Goal: Transaction & Acquisition: Purchase product/service

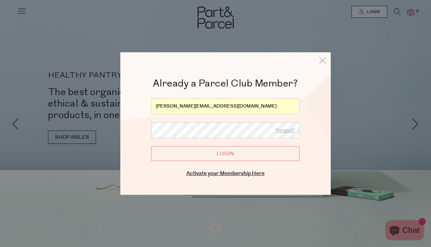
click at [211, 157] on input "Login" at bounding box center [225, 153] width 148 height 14
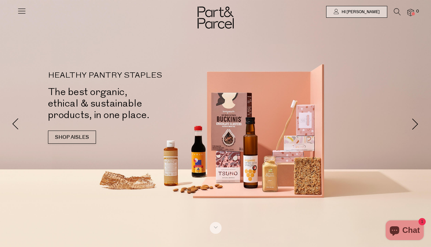
click at [19, 12] on icon at bounding box center [21, 10] width 9 height 9
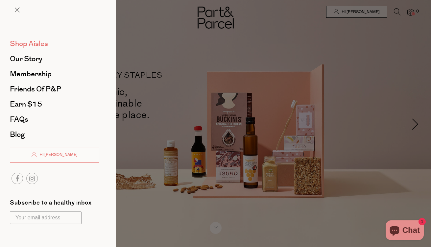
click at [29, 45] on span "Shop Aisles" at bounding box center [29, 43] width 38 height 11
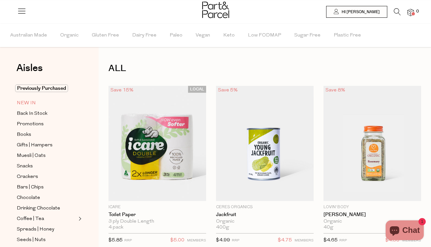
click at [29, 104] on span "NEW IN" at bounding box center [26, 103] width 19 height 8
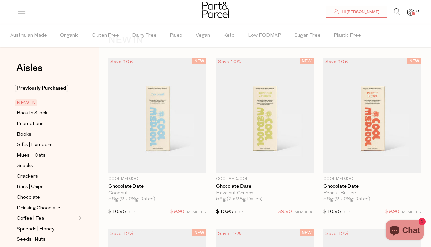
scroll to position [27, 0]
click at [182, 102] on img at bounding box center [158, 116] width 98 height 115
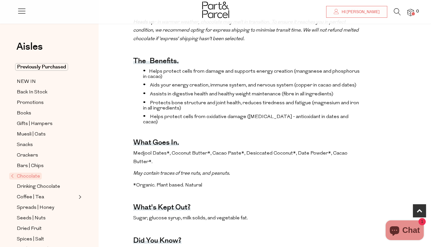
scroll to position [247, 0]
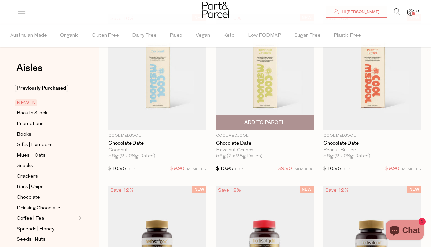
scroll to position [76, 0]
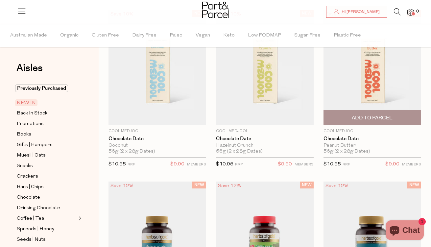
click at [351, 118] on span "Add To Parcel" at bounding box center [373, 118] width 94 height 14
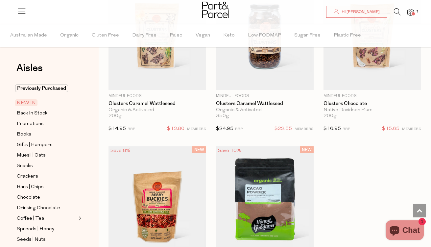
scroll to position [1382, 0]
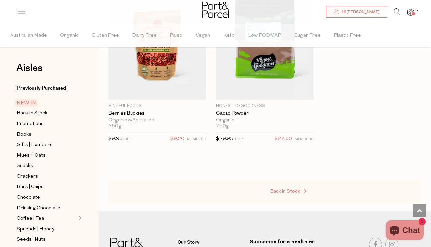
click at [289, 189] on span "Back in Stock" at bounding box center [285, 191] width 30 height 5
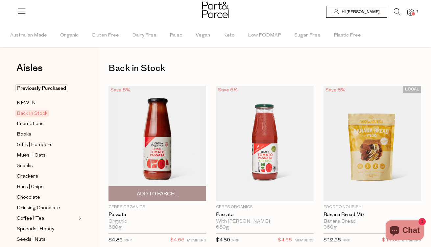
click at [164, 193] on span "Add To Parcel" at bounding box center [157, 193] width 41 height 7
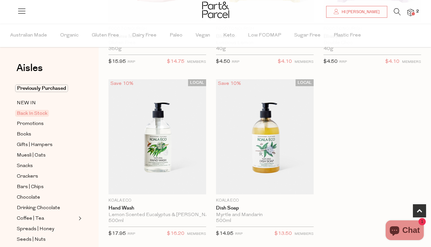
scroll to position [360, 0]
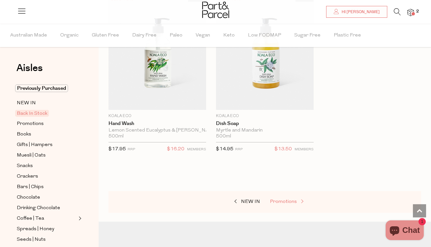
click at [289, 204] on span "Promotions" at bounding box center [283, 201] width 27 height 5
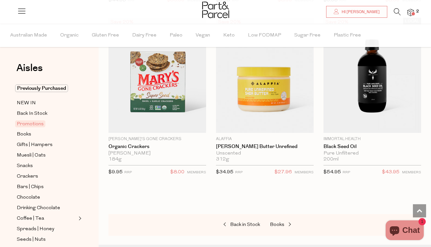
scroll to position [467, 0]
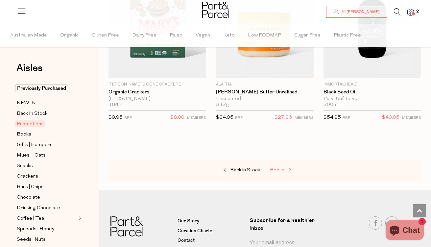
click at [275, 172] on span "Books" at bounding box center [277, 170] width 14 height 5
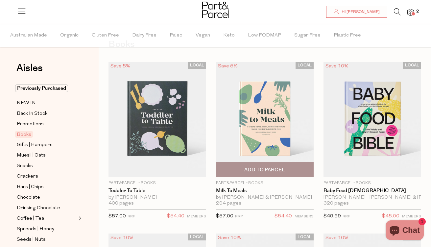
scroll to position [30, 0]
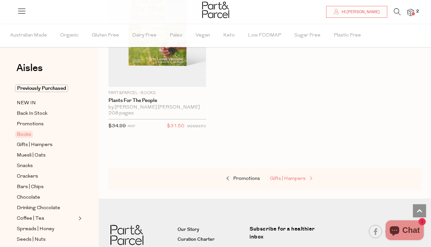
click at [282, 178] on span "Gifts | Hampers" at bounding box center [288, 178] width 36 height 5
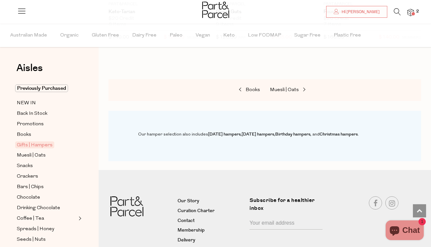
scroll to position [582, 0]
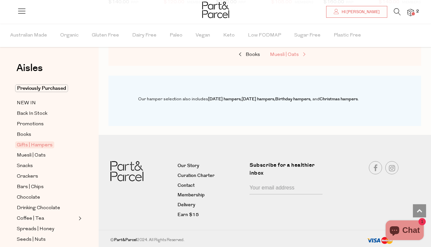
click at [288, 56] on span "Muesli | Oats" at bounding box center [284, 54] width 29 height 5
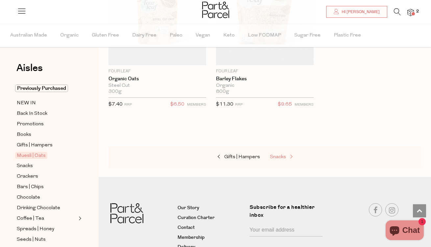
click at [280, 155] on span "Snacks" at bounding box center [278, 157] width 16 height 5
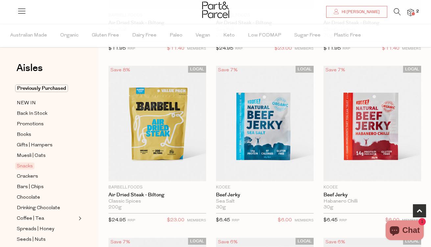
scroll to position [194, 0]
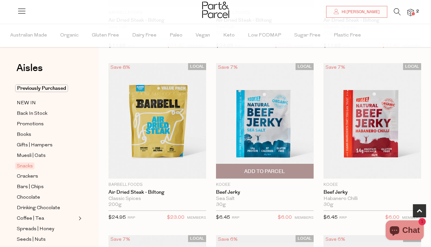
click at [274, 172] on span "Add To Parcel" at bounding box center [264, 171] width 41 height 7
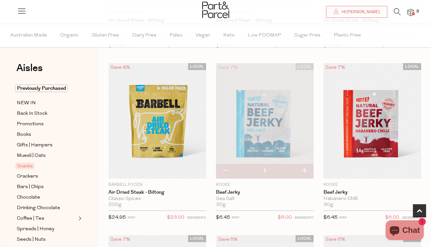
click at [304, 171] on button "button" at bounding box center [304, 171] width 19 height 14
type input "2"
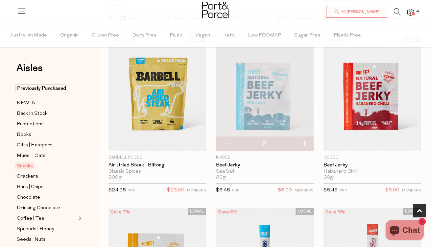
scroll to position [225, 0]
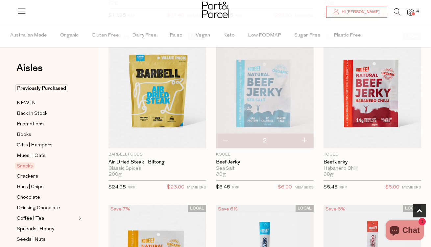
click at [305, 138] on button "button" at bounding box center [304, 141] width 19 height 14
type input "3"
click at [304, 139] on button "button" at bounding box center [304, 141] width 19 height 14
type input "4"
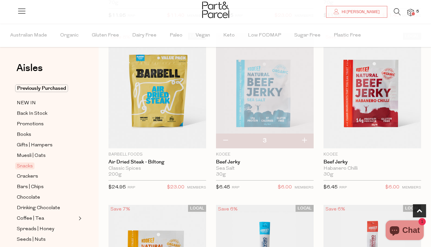
type input "4"
click at [304, 139] on button "button" at bounding box center [304, 141] width 19 height 14
type input "5"
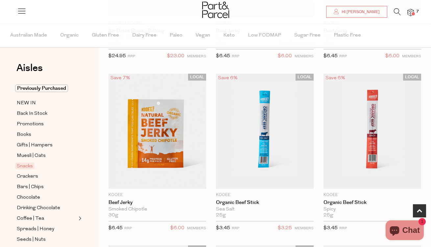
scroll to position [373, 0]
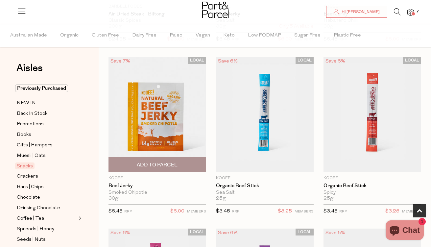
click at [176, 166] on span "Add To Parcel" at bounding box center [157, 165] width 41 height 7
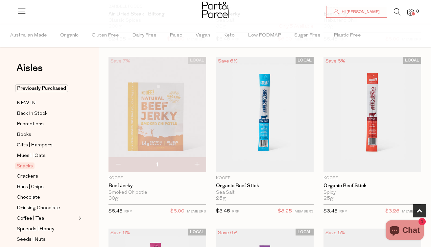
click at [196, 163] on button "button" at bounding box center [197, 165] width 19 height 14
type input "2"
click at [196, 163] on button "button" at bounding box center [197, 165] width 19 height 14
type input "3"
click at [197, 163] on button "button" at bounding box center [197, 165] width 19 height 14
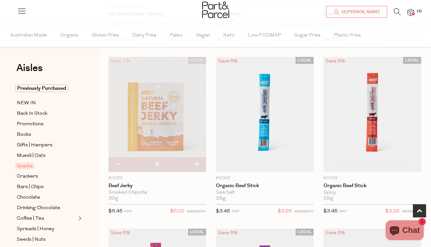
type input "4"
click at [197, 163] on button "button" at bounding box center [197, 165] width 19 height 14
type input "5"
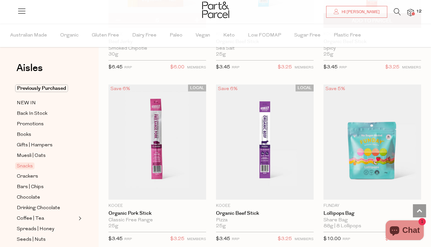
scroll to position [527, 0]
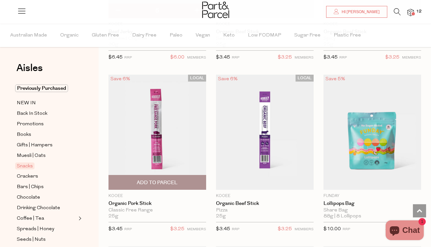
click at [168, 182] on span "Add To Parcel" at bounding box center [157, 182] width 41 height 7
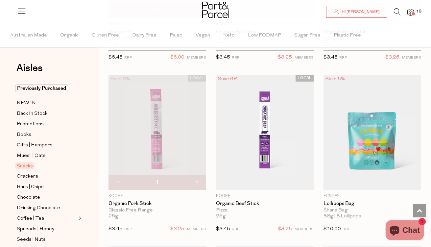
click at [197, 181] on button "button" at bounding box center [197, 182] width 19 height 14
type input "2"
click at [197, 181] on button "button" at bounding box center [197, 182] width 19 height 14
type input "3"
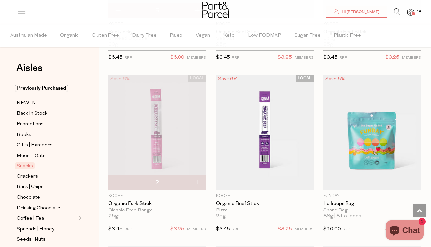
type input "3"
click at [197, 181] on button "button" at bounding box center [197, 182] width 19 height 14
type input "4"
click at [197, 181] on button "button" at bounding box center [197, 182] width 19 height 14
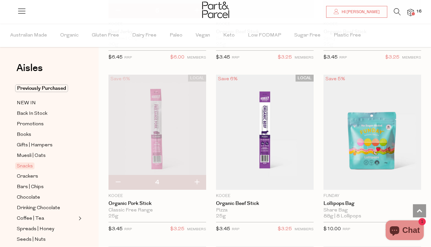
type input "5"
click at [197, 181] on button "button" at bounding box center [197, 182] width 19 height 14
type input "6"
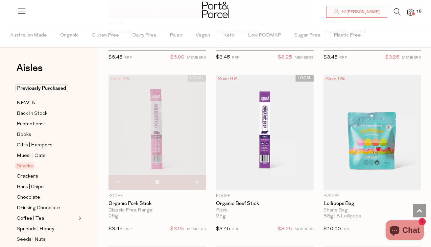
click at [197, 181] on button "button" at bounding box center [197, 182] width 19 height 14
type input "7"
click at [197, 181] on button "button" at bounding box center [197, 182] width 19 height 14
type input "9"
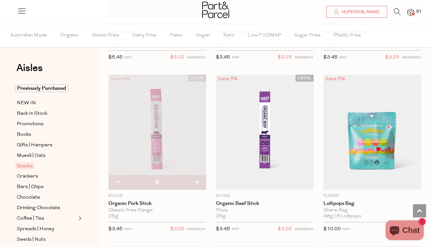
click at [197, 181] on button "button" at bounding box center [197, 182] width 19 height 14
type input "10"
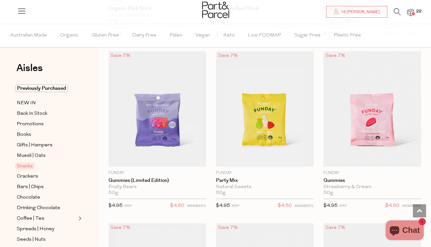
scroll to position [728, 0]
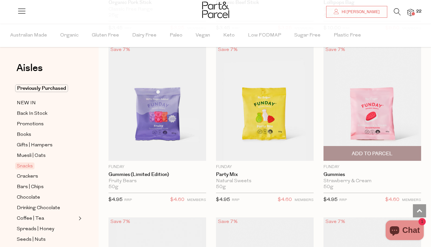
click at [359, 155] on span "Add To Parcel" at bounding box center [372, 153] width 41 height 7
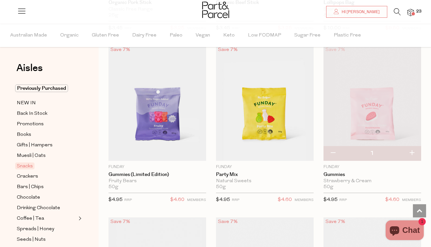
click at [412, 151] on button "button" at bounding box center [412, 153] width 19 height 14
type input "2"
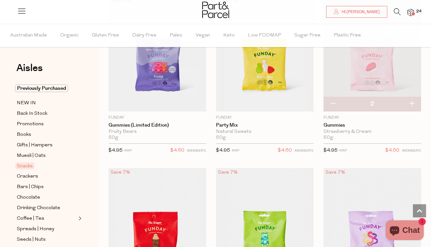
scroll to position [770, 0]
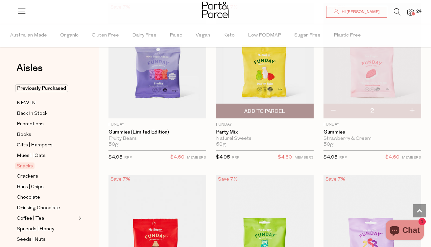
click at [283, 112] on span "Add To Parcel" at bounding box center [264, 111] width 41 height 7
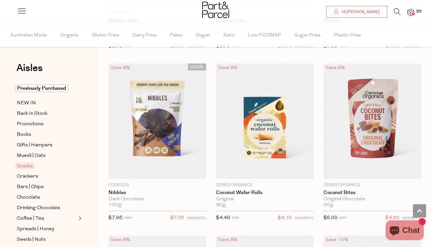
scroll to position [1576, 0]
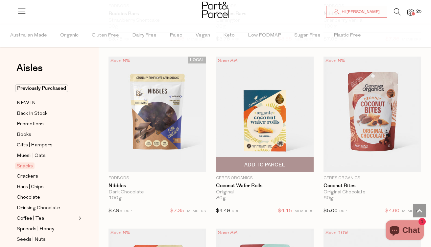
click at [261, 162] on span "Add To Parcel" at bounding box center [264, 165] width 41 height 7
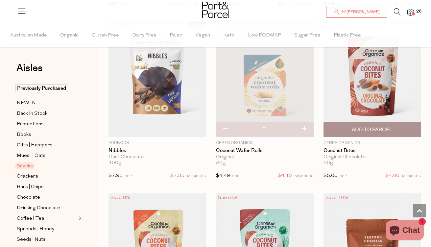
scroll to position [1597, 0]
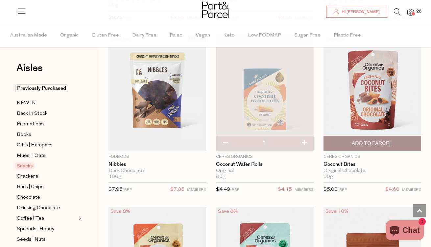
click at [395, 138] on span "Add To Parcel" at bounding box center [373, 143] width 94 height 14
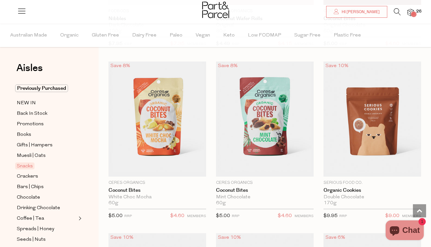
scroll to position [1760, 0]
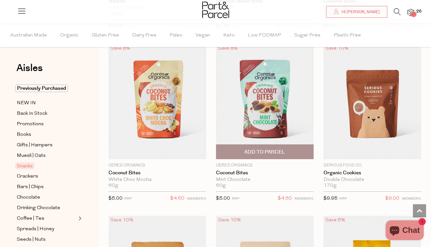
click at [272, 151] on span "Add To Parcel" at bounding box center [264, 152] width 41 height 7
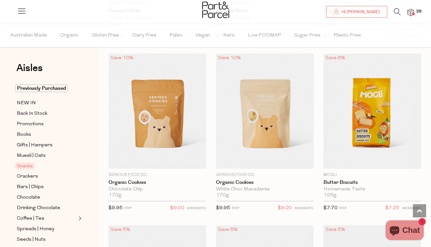
scroll to position [1944, 0]
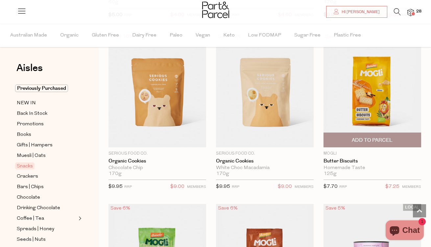
click at [376, 142] on span "Add To Parcel" at bounding box center [372, 140] width 41 height 7
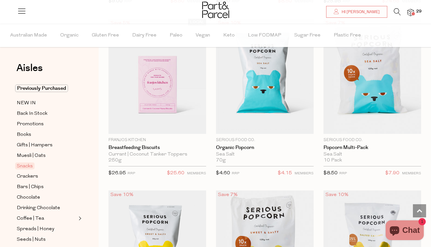
scroll to position [2303, 0]
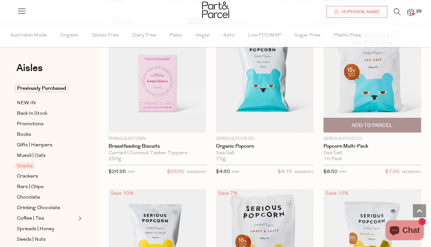
click at [375, 122] on span "Add To Parcel" at bounding box center [372, 125] width 41 height 7
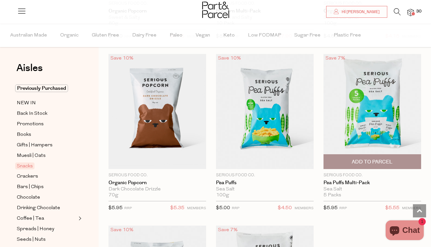
click at [361, 159] on span "Add To Parcel" at bounding box center [372, 162] width 41 height 7
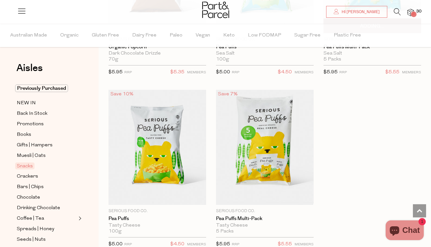
scroll to position [2748, 0]
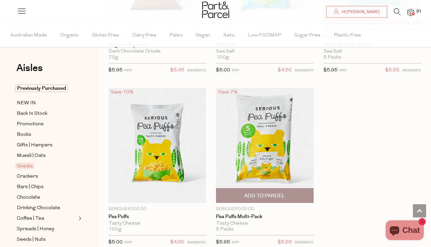
click at [255, 195] on span "Add To Parcel" at bounding box center [264, 195] width 41 height 7
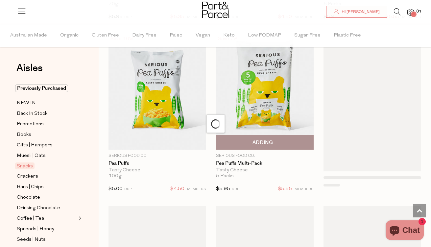
scroll to position [2778, 0]
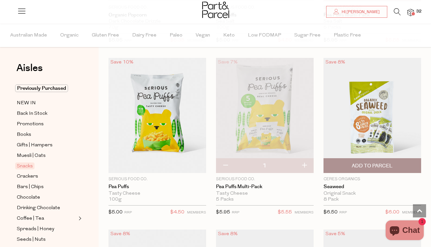
click at [384, 163] on span "Add To Parcel" at bounding box center [372, 166] width 41 height 7
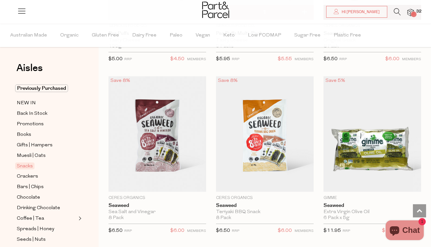
scroll to position [2936, 0]
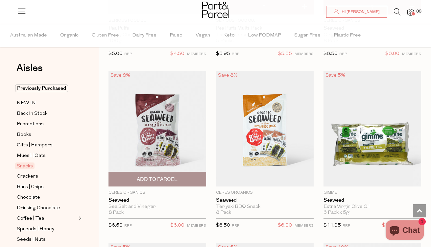
click at [151, 176] on span "Add To Parcel" at bounding box center [157, 179] width 41 height 7
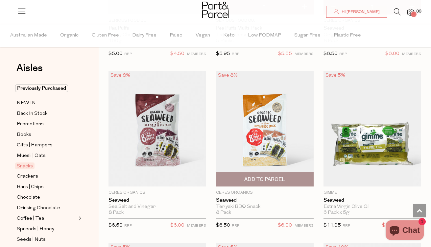
click at [275, 177] on span "Add To Parcel" at bounding box center [264, 179] width 41 height 7
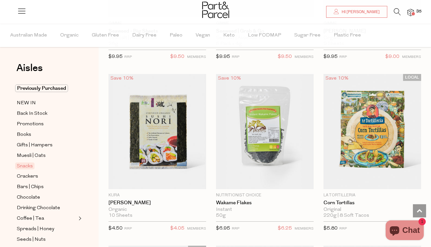
scroll to position [3290, 0]
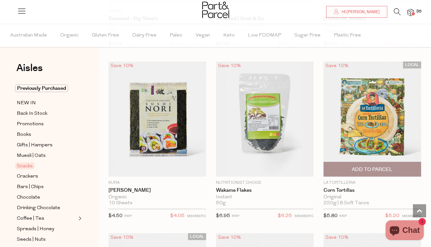
click at [368, 168] on span "Add To Parcel" at bounding box center [372, 169] width 41 height 7
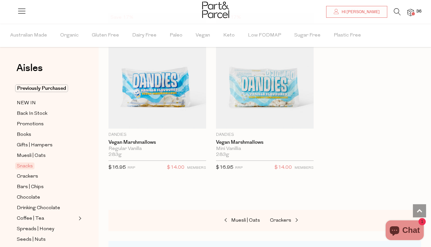
scroll to position [3856, 0]
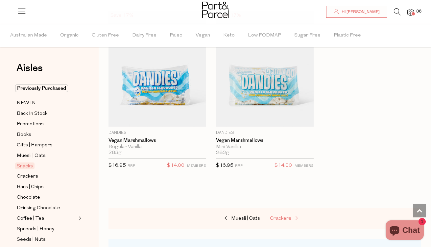
click at [279, 216] on span "Crackers" at bounding box center [280, 218] width 21 height 5
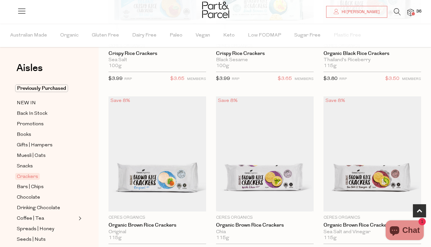
scroll to position [384, 0]
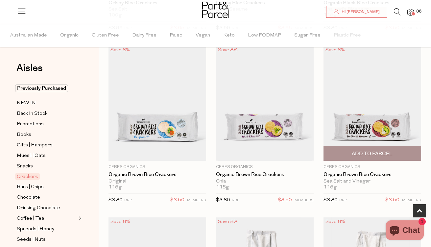
click at [350, 158] on span "Add To Parcel" at bounding box center [373, 153] width 94 height 14
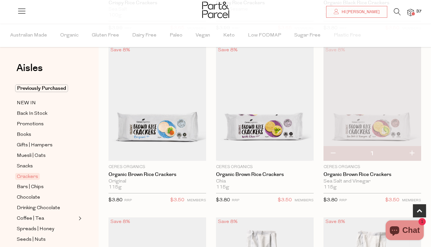
click at [414, 151] on button "button" at bounding box center [412, 153] width 19 height 14
type input "2"
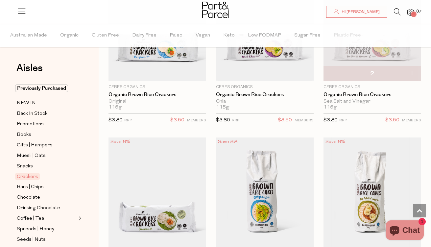
scroll to position [493, 0]
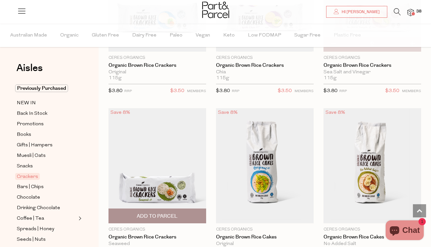
click at [168, 213] on span "Add To Parcel" at bounding box center [157, 216] width 41 height 7
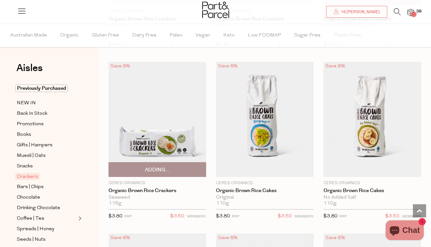
scroll to position [544, 0]
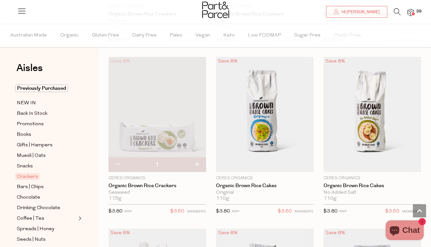
click at [197, 164] on button "button" at bounding box center [197, 165] width 19 height 14
type input "2"
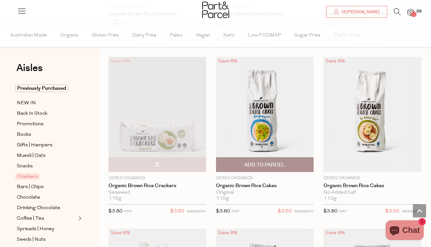
click at [262, 164] on span "Add To Parcel" at bounding box center [264, 165] width 41 height 7
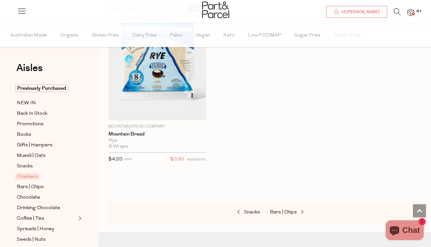
scroll to position [2158, 0]
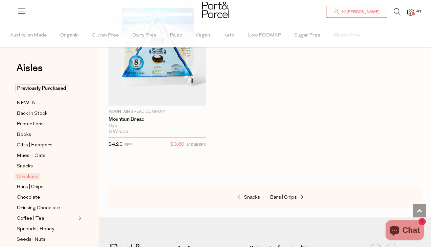
click at [284, 201] on div "Snacks Bars | Chips" at bounding box center [265, 198] width 313 height 22
click at [284, 197] on span "Bars | Chips" at bounding box center [283, 197] width 27 height 5
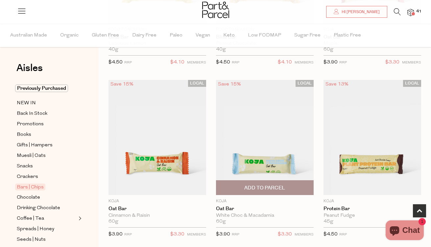
scroll to position [366, 0]
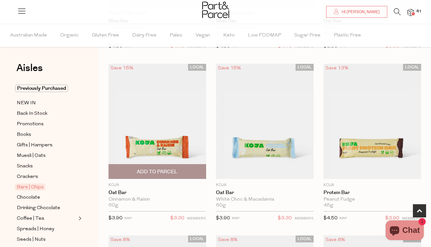
click at [169, 170] on span "Add To Parcel" at bounding box center [157, 171] width 41 height 7
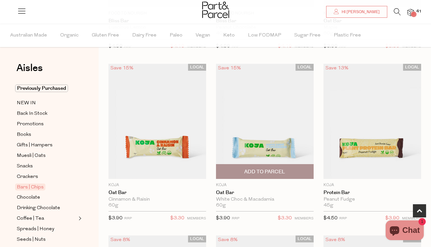
click at [257, 169] on span "Add To Parcel" at bounding box center [264, 171] width 41 height 7
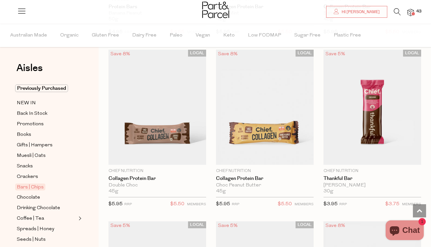
scroll to position [891, 0]
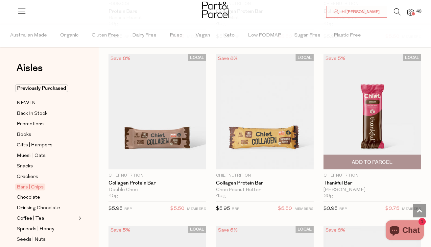
click at [382, 160] on span "Add To Parcel" at bounding box center [372, 162] width 41 height 7
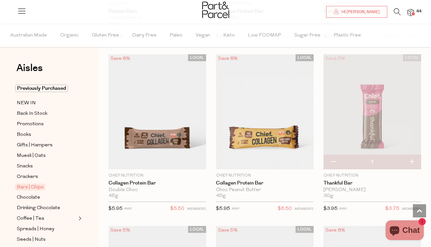
click at [414, 160] on button "button" at bounding box center [412, 162] width 19 height 14
type input "2"
click at [414, 160] on button "button" at bounding box center [412, 162] width 19 height 14
type input "3"
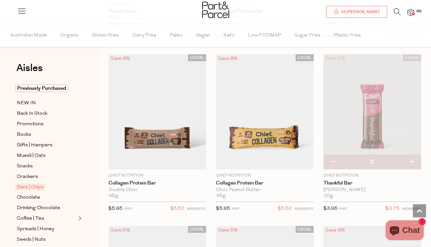
type input "3"
click at [414, 160] on button "button" at bounding box center [412, 162] width 19 height 14
type input "4"
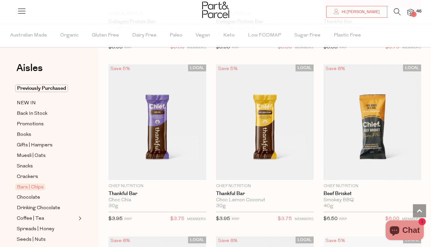
scroll to position [1056, 0]
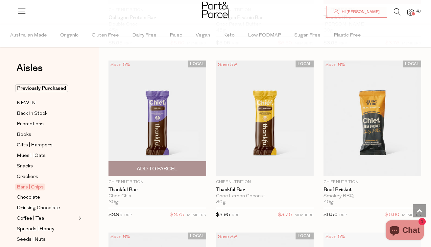
click at [172, 166] on span "Add To Parcel" at bounding box center [157, 168] width 41 height 7
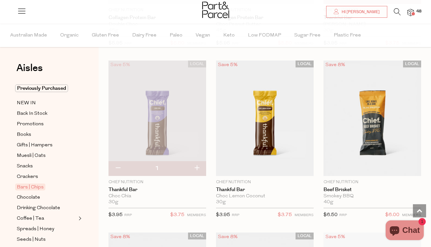
click at [197, 165] on button "button" at bounding box center [197, 168] width 19 height 14
type input "2"
click at [197, 165] on button "button" at bounding box center [197, 168] width 19 height 14
type input "3"
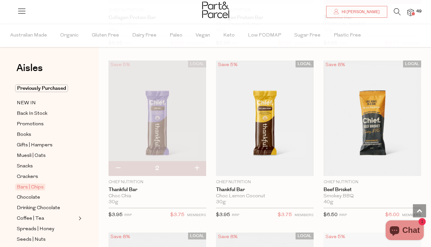
type input "3"
click at [197, 165] on button "button" at bounding box center [197, 168] width 19 height 14
type input "4"
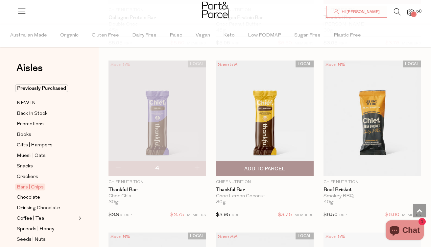
click at [275, 167] on span "Add To Parcel" at bounding box center [264, 168] width 41 height 7
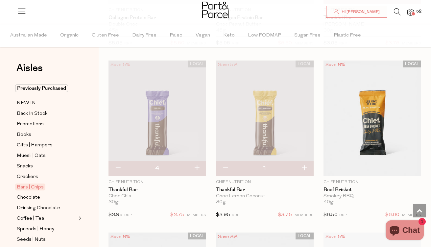
click at [304, 166] on button "button" at bounding box center [304, 168] width 19 height 14
type input "2"
click at [304, 166] on button "button" at bounding box center [304, 168] width 19 height 14
type input "3"
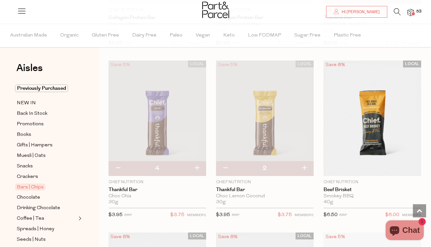
type input "3"
click at [304, 166] on button "button" at bounding box center [304, 168] width 19 height 14
type input "4"
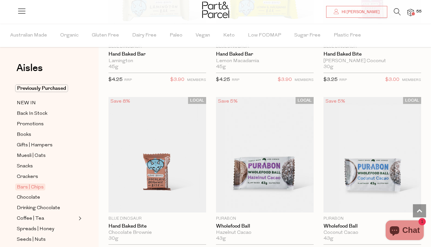
scroll to position [2063, 0]
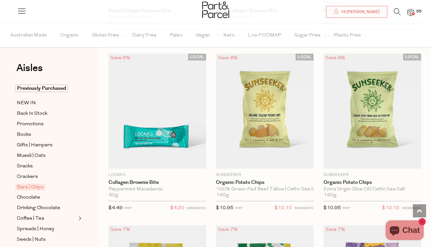
scroll to position [3131, 0]
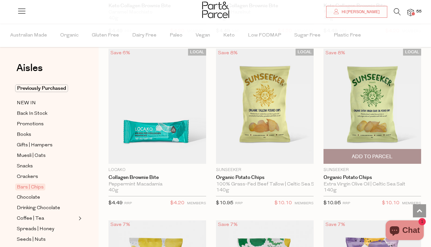
click at [362, 158] on span "Add To Parcel" at bounding box center [373, 156] width 94 height 14
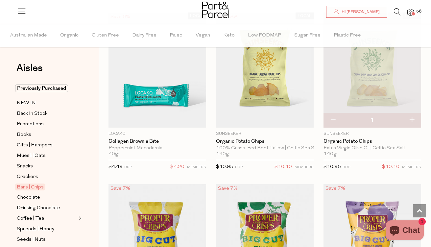
scroll to position [3177, 0]
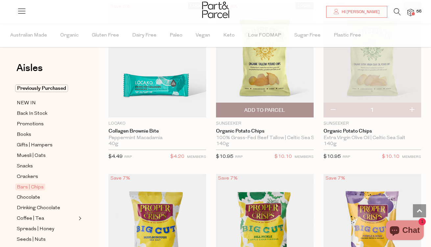
click at [280, 110] on span "Add To Parcel" at bounding box center [264, 110] width 41 height 7
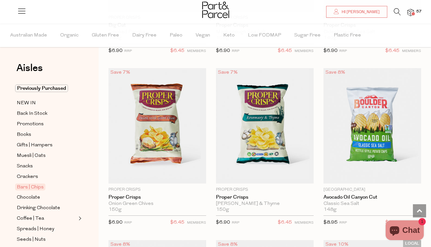
scroll to position [3630, 0]
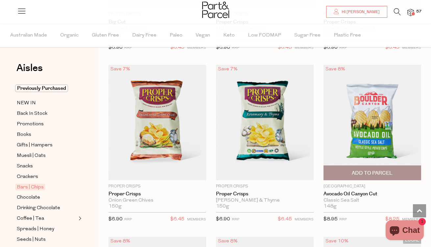
click at [363, 170] on span "Add To Parcel" at bounding box center [372, 173] width 41 height 7
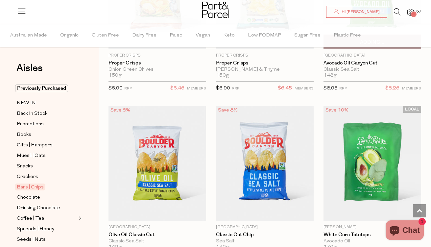
scroll to position [3768, 0]
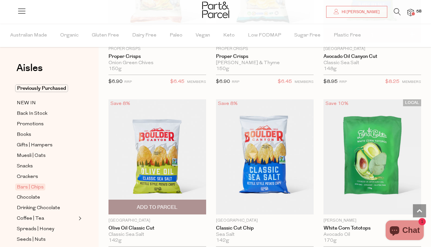
click at [160, 204] on span "Add To Parcel" at bounding box center [157, 207] width 41 height 7
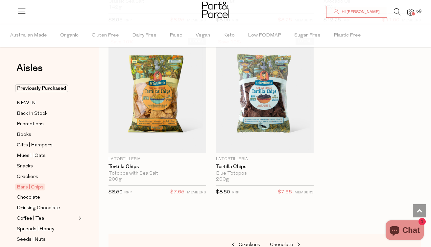
scroll to position [4019, 0]
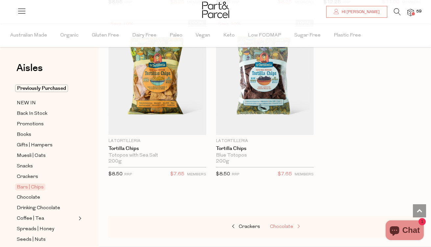
click at [281, 224] on span "Chocolate" at bounding box center [281, 226] width 23 height 5
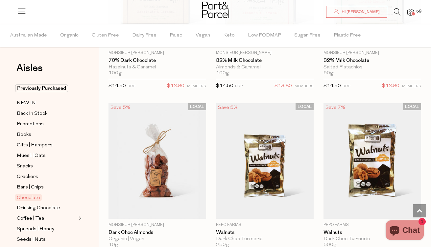
scroll to position [2113, 0]
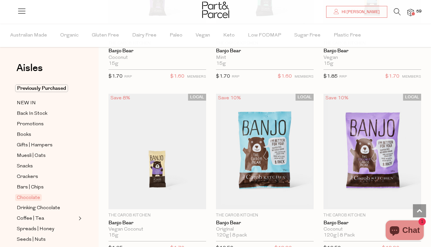
scroll to position [2951, 0]
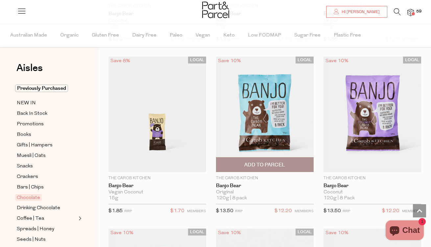
click at [256, 163] on span "Add To Parcel" at bounding box center [264, 165] width 41 height 7
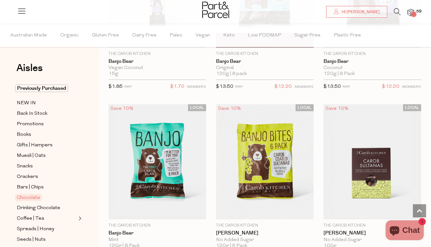
scroll to position [3097, 0]
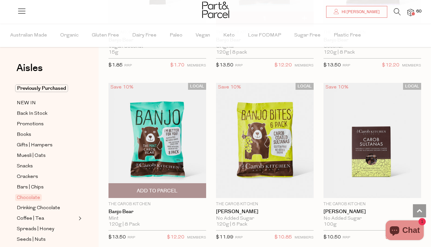
click at [162, 188] on span "Add To Parcel" at bounding box center [157, 191] width 41 height 7
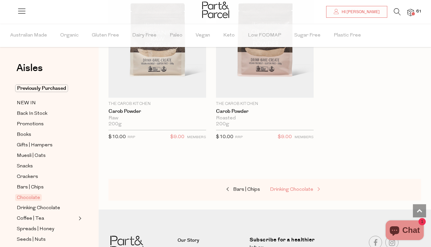
click at [294, 186] on link "Drinking Chocolate" at bounding box center [303, 190] width 66 height 9
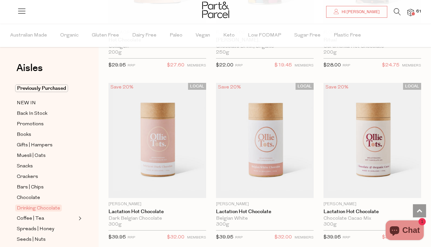
scroll to position [916, 0]
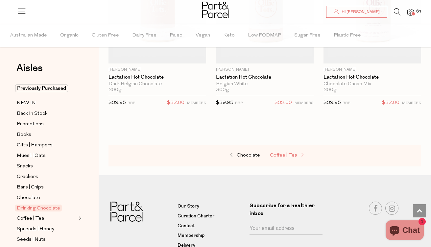
click at [288, 156] on span "Coffee | Tea" at bounding box center [283, 155] width 27 height 5
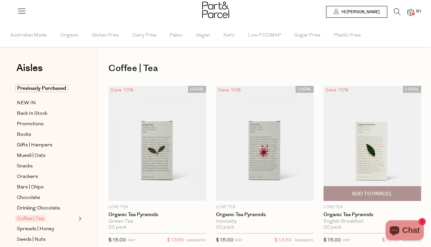
click at [384, 196] on span "Add To Parcel" at bounding box center [372, 193] width 41 height 7
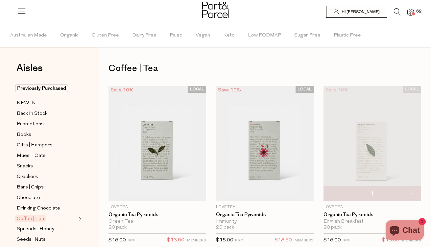
click at [410, 193] on button "button" at bounding box center [412, 194] width 19 height 14
type input "2"
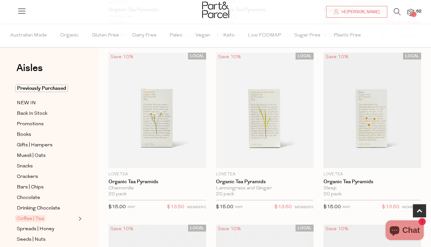
scroll to position [230, 0]
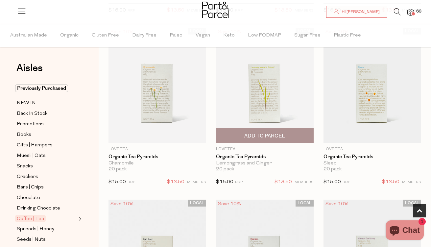
click at [274, 133] on span "Add To Parcel" at bounding box center [264, 136] width 41 height 7
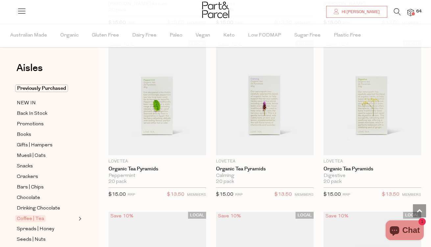
scroll to position [564, 0]
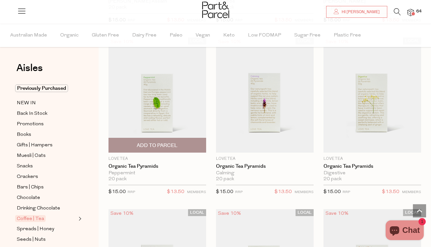
click at [183, 142] on span "Add To Parcel" at bounding box center [158, 145] width 94 height 14
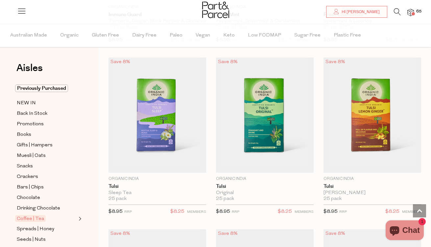
scroll to position [1247, 0]
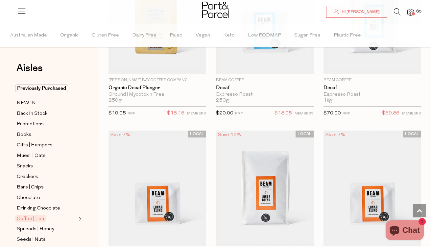
scroll to position [4649, 0]
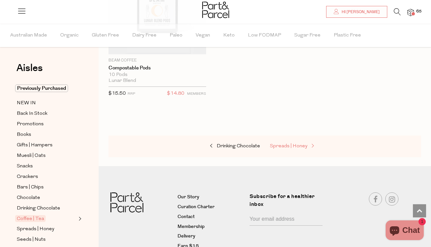
click at [286, 144] on span "Spreads | Honey" at bounding box center [289, 146] width 38 height 5
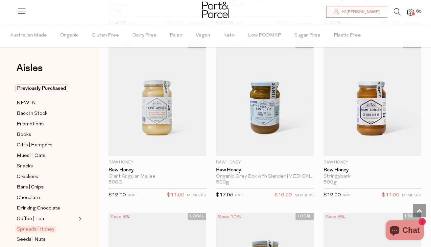
scroll to position [2448, 0]
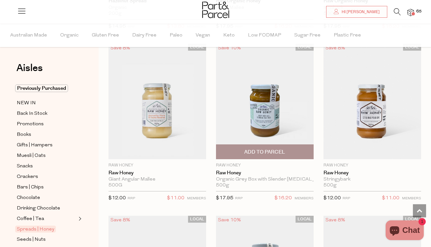
click at [279, 152] on span "Add To Parcel" at bounding box center [264, 152] width 41 height 7
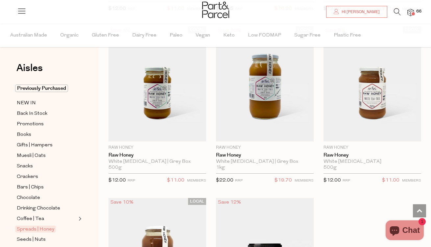
scroll to position [2623, 0]
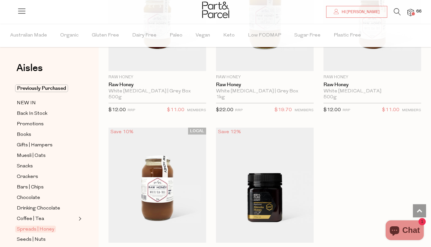
scroll to position [2793, 0]
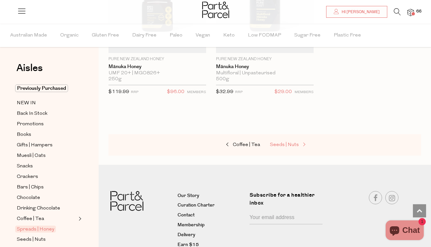
click at [287, 142] on span "Seeds | Nuts" at bounding box center [284, 144] width 29 height 5
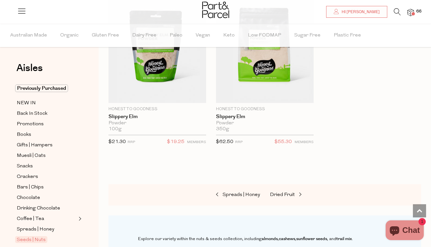
scroll to position [2681, 0]
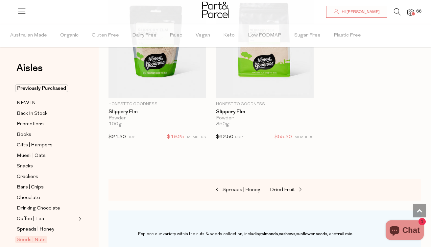
click at [276, 182] on div "Spreads | Honey Dried Fruit" at bounding box center [265, 190] width 313 height 22
click at [274, 188] on span "Dried Fruit" at bounding box center [282, 190] width 25 height 5
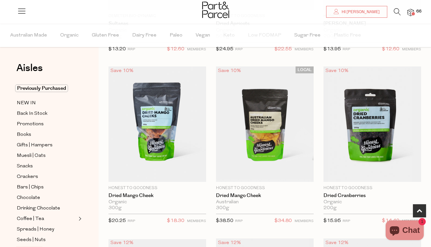
scroll to position [192, 0]
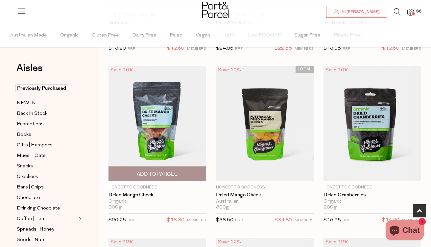
click at [179, 172] on span "Add To Parcel" at bounding box center [158, 174] width 94 height 14
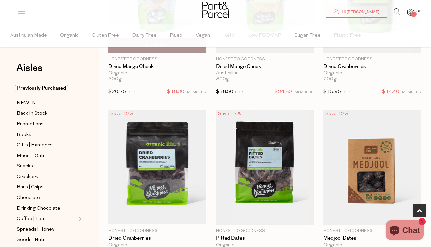
scroll to position [365, 0]
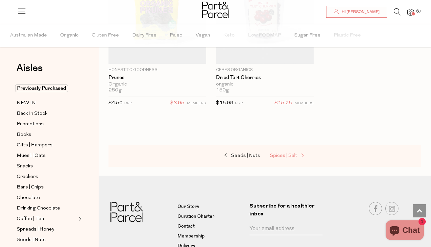
click at [290, 156] on span "Spices | Salt" at bounding box center [283, 155] width 27 height 5
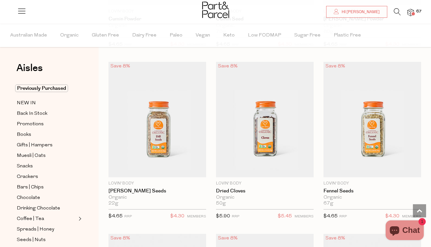
scroll to position [2325, 0]
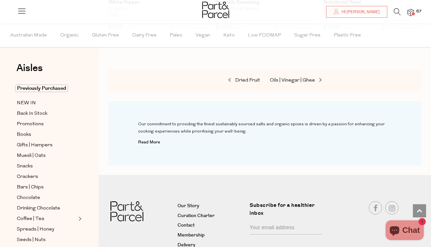
scroll to position [3329, 0]
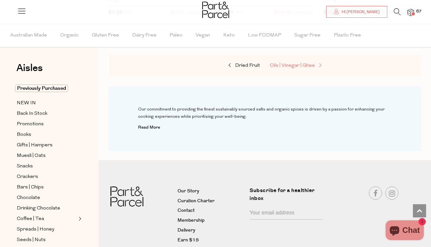
click at [289, 63] on span "Oils | Vinegar | Ghee" at bounding box center [292, 65] width 45 height 5
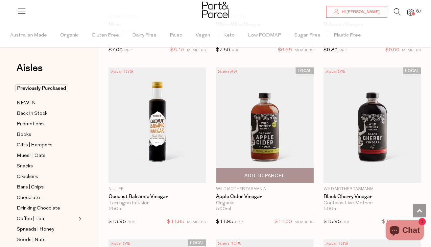
scroll to position [2096, 0]
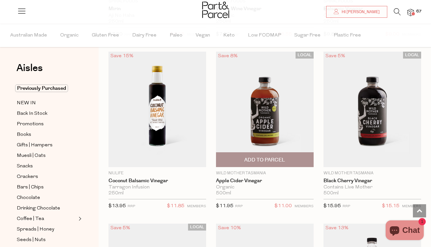
click at [259, 158] on span "Add To Parcel" at bounding box center [264, 160] width 41 height 7
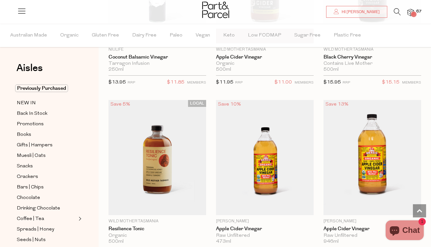
scroll to position [2254, 0]
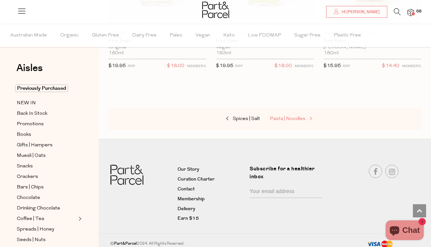
click at [294, 117] on span "Pasta | Noodles" at bounding box center [288, 118] width 36 height 5
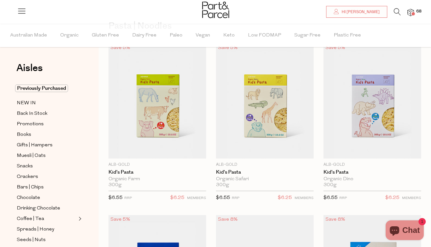
scroll to position [45, 0]
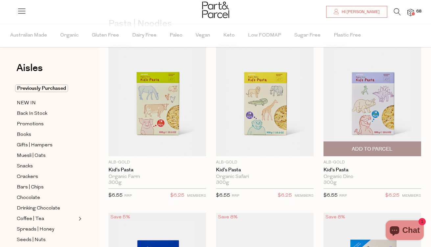
click at [358, 149] on span "Add To Parcel" at bounding box center [372, 149] width 41 height 7
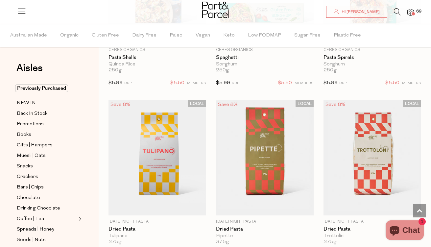
scroll to position [529, 0]
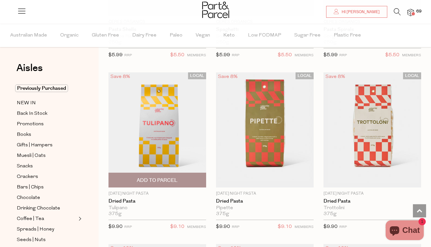
click at [177, 181] on span "Add To Parcel" at bounding box center [157, 180] width 41 height 7
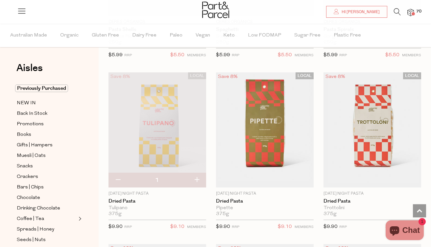
click at [199, 179] on button "button" at bounding box center [197, 180] width 19 height 14
type input "2"
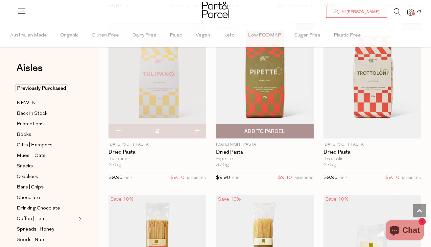
scroll to position [554, 0]
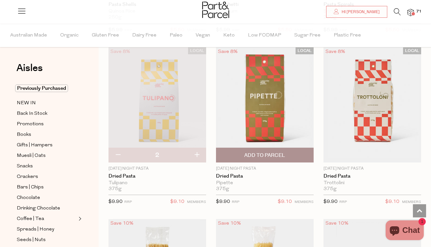
click at [261, 154] on span "Add To Parcel" at bounding box center [264, 155] width 41 height 7
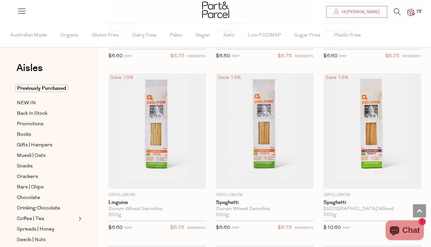
scroll to position [1563, 0]
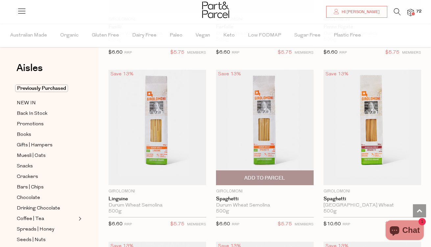
click at [260, 179] on span "Add To Parcel" at bounding box center [264, 178] width 41 height 7
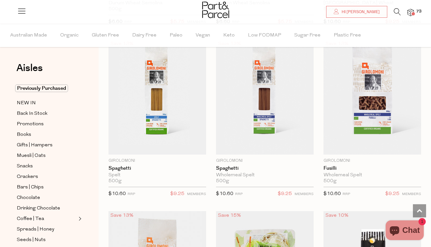
scroll to position [1591, 0]
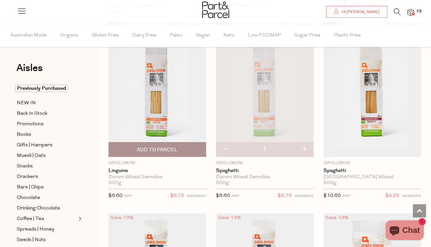
click at [162, 147] on span "Add To Parcel" at bounding box center [157, 149] width 41 height 7
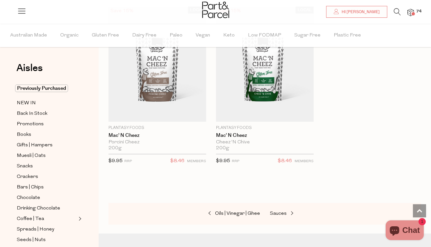
scroll to position [3178, 0]
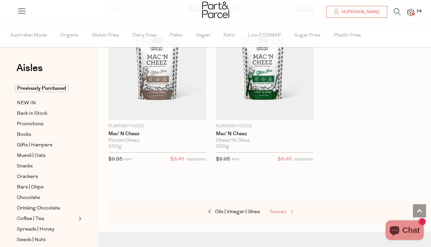
click at [277, 210] on span "Sauces" at bounding box center [278, 212] width 17 height 5
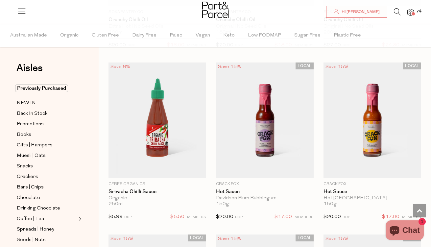
scroll to position [1574, 0]
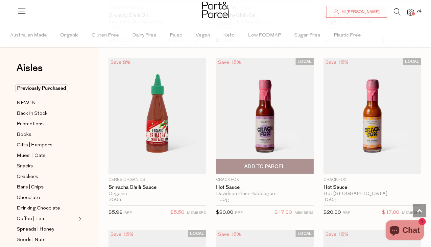
click at [271, 164] on span "Add To Parcel" at bounding box center [264, 166] width 41 height 7
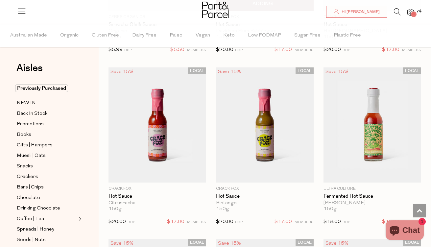
scroll to position [1745, 0]
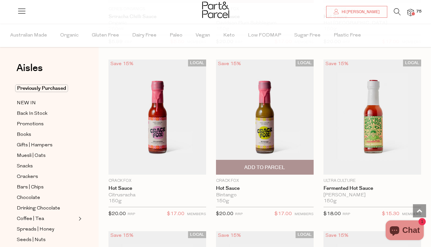
click at [272, 125] on img at bounding box center [265, 117] width 98 height 115
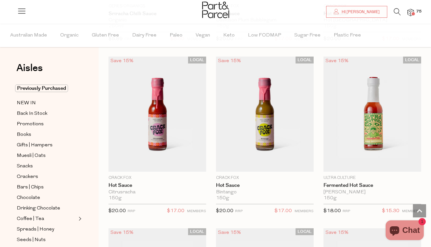
scroll to position [1749, 0]
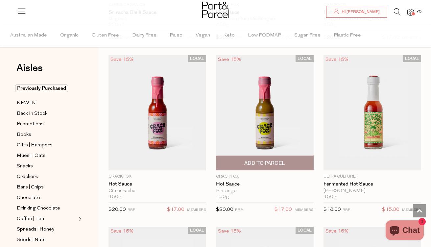
click at [240, 161] on span "Add To Parcel" at bounding box center [265, 163] width 94 height 14
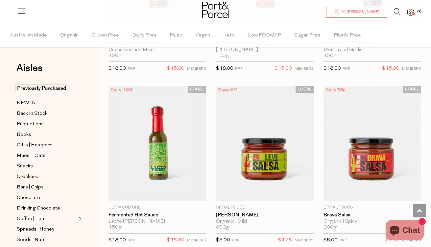
scroll to position [2087, 0]
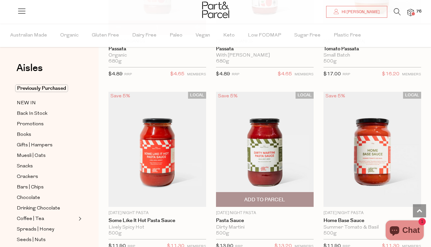
scroll to position [3456, 0]
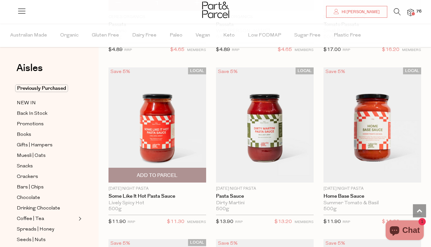
click at [180, 174] on span "Add To Parcel" at bounding box center [158, 175] width 94 height 14
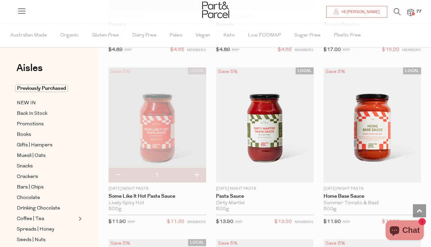
click at [199, 169] on button "button" at bounding box center [197, 175] width 19 height 14
type input "2"
click at [196, 171] on button "button" at bounding box center [197, 175] width 19 height 14
type input "3"
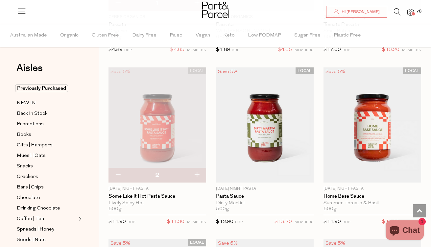
type input "3"
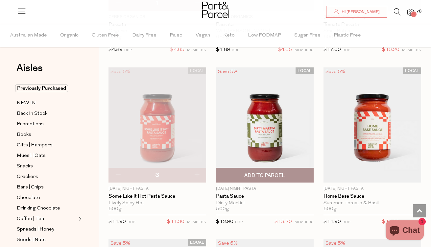
click at [262, 172] on span "Add To Parcel" at bounding box center [264, 175] width 41 height 7
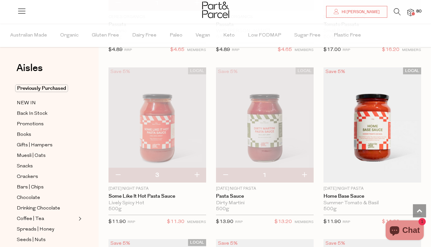
click at [303, 171] on button "button" at bounding box center [304, 175] width 19 height 14
type input "2"
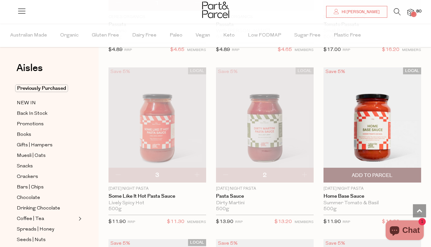
click at [355, 172] on span "Add To Parcel" at bounding box center [372, 175] width 41 height 7
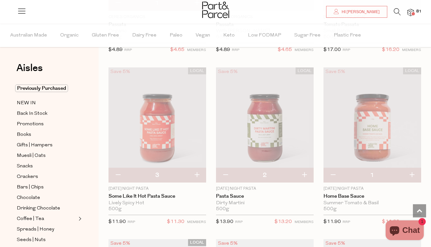
click at [412, 171] on button "button" at bounding box center [412, 175] width 19 height 14
type input "2"
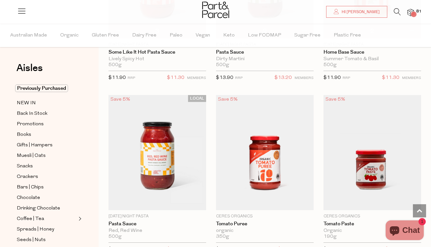
scroll to position [3610, 0]
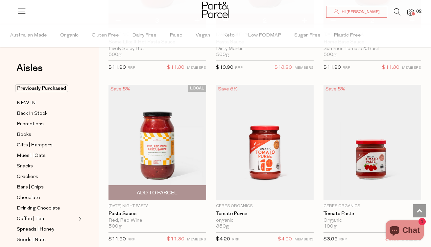
click at [185, 190] on span "Add To Parcel" at bounding box center [158, 193] width 94 height 14
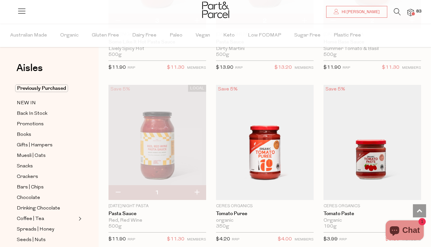
click at [198, 188] on button "button" at bounding box center [197, 193] width 19 height 14
type input "2"
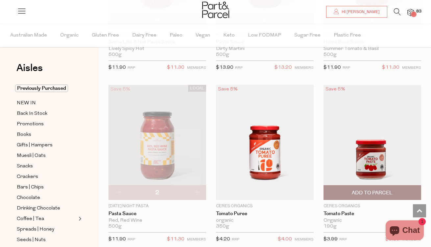
click at [385, 190] on span "Add To Parcel" at bounding box center [372, 193] width 41 height 7
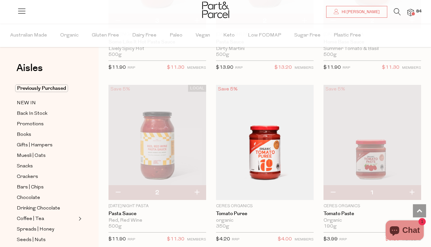
click at [411, 189] on button "button" at bounding box center [412, 193] width 19 height 14
type input "2"
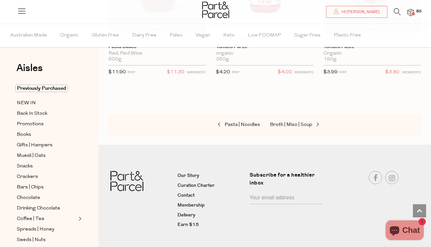
scroll to position [3689, 0]
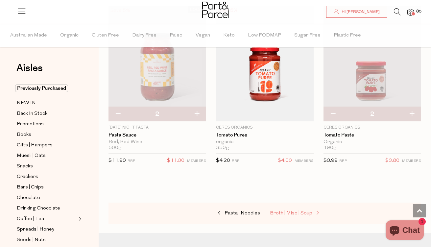
click at [302, 211] on span "Broth | Miso | Soup" at bounding box center [291, 213] width 42 height 5
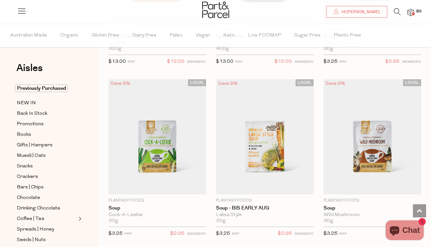
scroll to position [1895, 0]
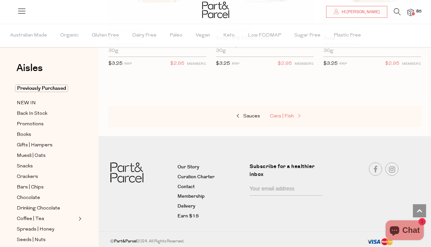
click at [289, 114] on span "Cans | Fish" at bounding box center [282, 116] width 24 height 5
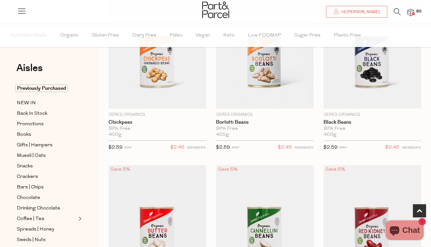
scroll to position [326, 0]
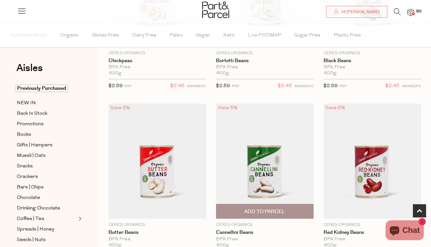
click at [253, 207] on span "Add To Parcel" at bounding box center [265, 211] width 94 height 14
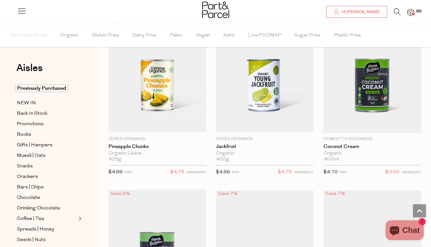
scroll to position [758, 0]
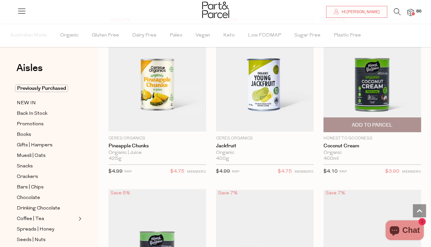
click at [376, 121] on span "Add To Parcel" at bounding box center [373, 125] width 94 height 14
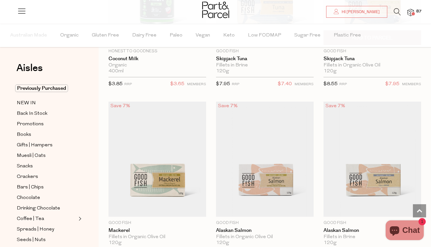
scroll to position [945, 0]
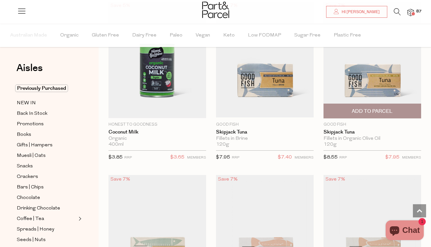
click at [376, 108] on span "Add To Parcel" at bounding box center [372, 111] width 41 height 7
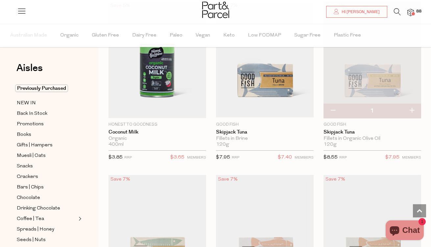
click at [413, 110] on button "button" at bounding box center [412, 111] width 19 height 14
type input "2"
click at [413, 110] on button "button" at bounding box center [412, 111] width 19 height 14
type input "3"
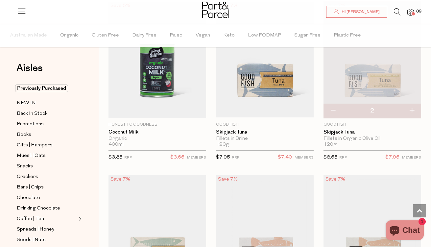
type input "3"
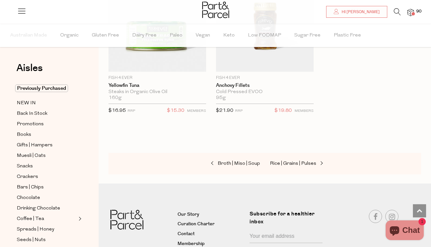
scroll to position [1555, 0]
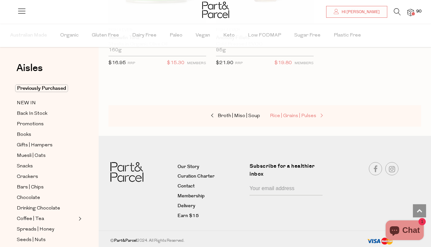
click at [301, 116] on span "Rice | Grains | Pulses" at bounding box center [293, 116] width 46 height 5
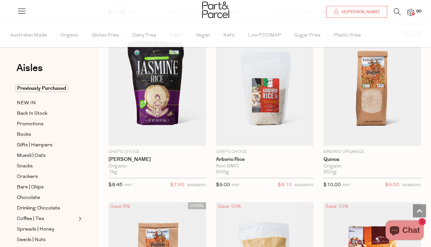
scroll to position [905, 0]
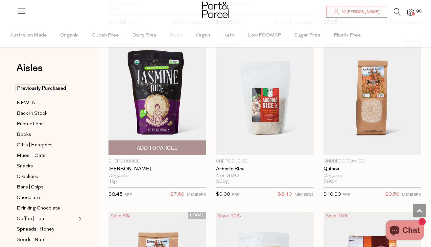
click at [170, 149] on span "Add To Parcel" at bounding box center [157, 148] width 41 height 7
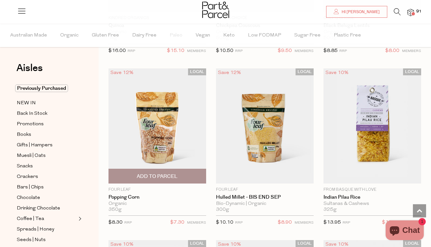
scroll to position [1267, 0]
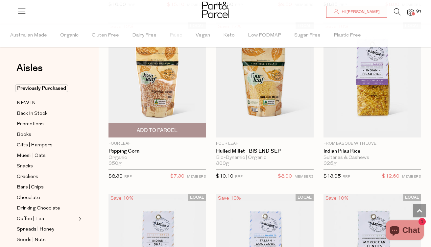
click at [173, 125] on span "Add To Parcel" at bounding box center [158, 130] width 94 height 14
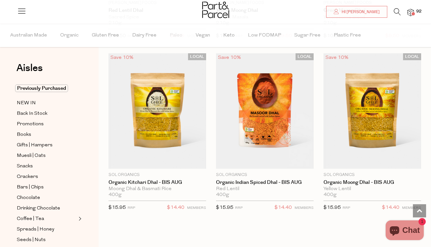
scroll to position [2239, 0]
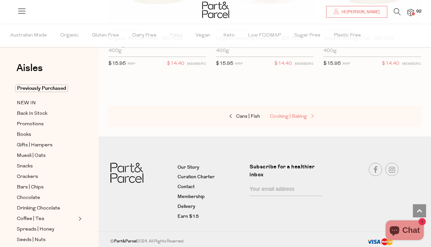
click at [295, 114] on span "Cooking | Baking" at bounding box center [288, 116] width 37 height 5
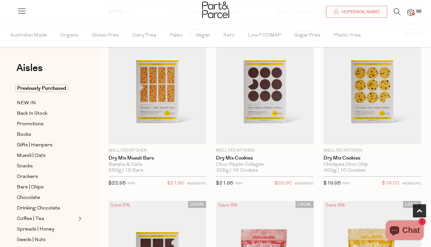
scroll to position [227, 0]
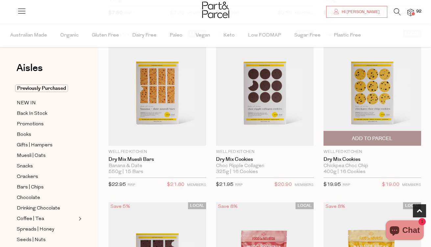
click at [356, 135] on span "Add To Parcel" at bounding box center [372, 138] width 41 height 7
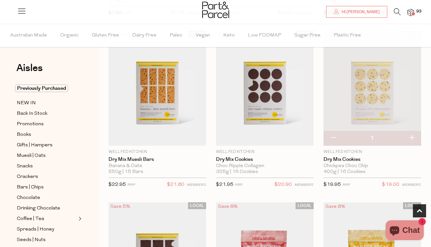
click at [413, 138] on button "button" at bounding box center [412, 138] width 19 height 14
type input "2"
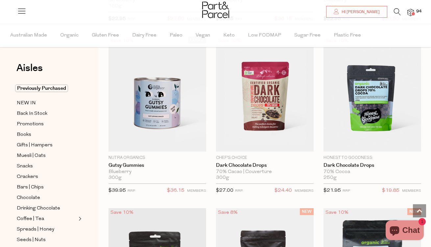
scroll to position [1272, 0]
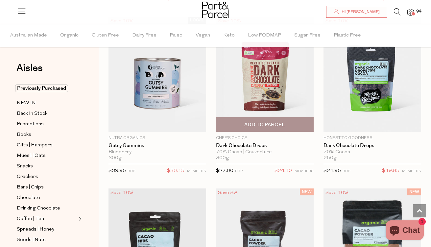
click at [271, 122] on span "Add To Parcel" at bounding box center [264, 124] width 41 height 7
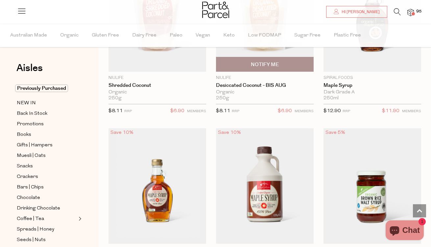
scroll to position [1909, 0]
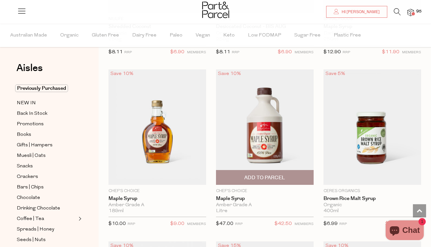
click at [234, 182] on span "Add To Parcel" at bounding box center [265, 177] width 94 height 14
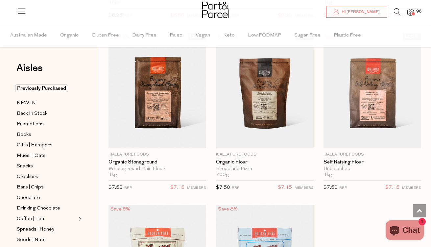
scroll to position [2624, 0]
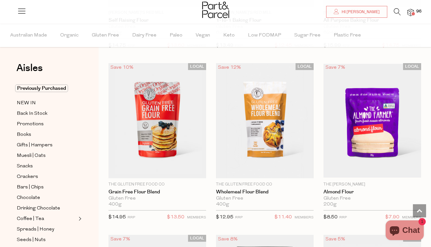
scroll to position [2955, 0]
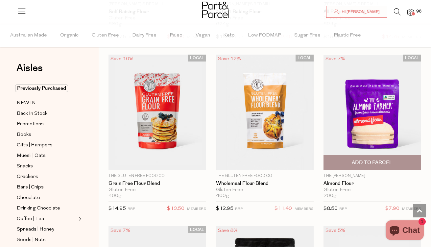
click at [378, 160] on span "Add To Parcel" at bounding box center [372, 162] width 41 height 7
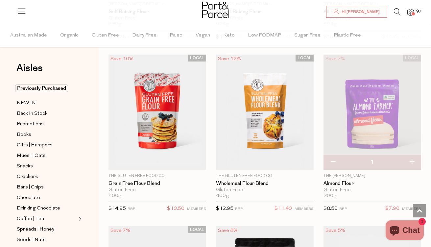
click at [412, 159] on button "button" at bounding box center [412, 162] width 19 height 14
type input "2"
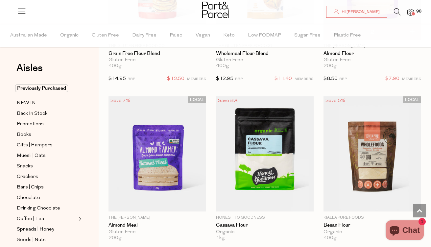
scroll to position [3151, 0]
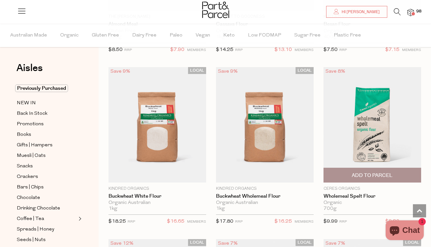
click at [393, 170] on span "Add To Parcel" at bounding box center [373, 175] width 94 height 14
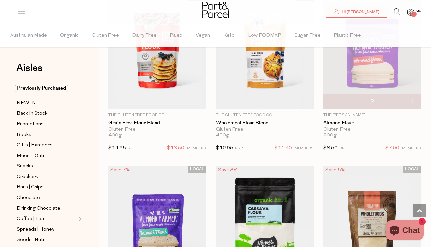
scroll to position [3000, 0]
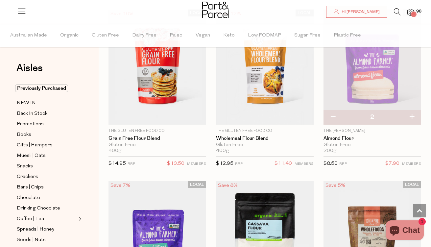
click at [415, 111] on button "button" at bounding box center [412, 117] width 19 height 14
type input "3"
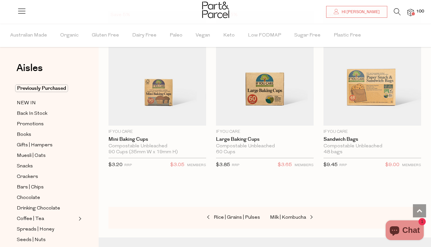
scroll to position [4550, 0]
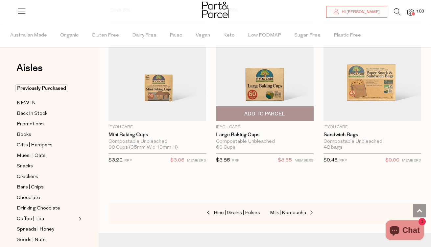
click at [289, 110] on span "Add To Parcel" at bounding box center [265, 114] width 94 height 14
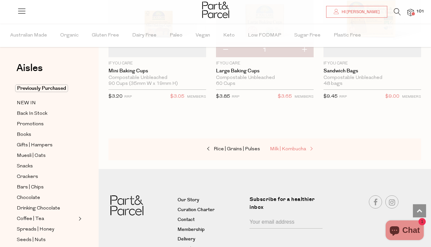
click at [283, 147] on span "Milk | Kombucha" at bounding box center [288, 149] width 36 height 5
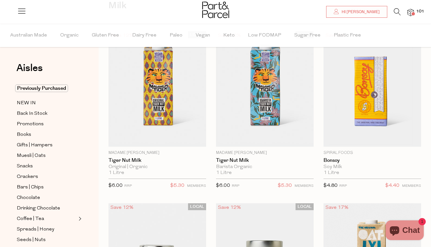
scroll to position [65, 0]
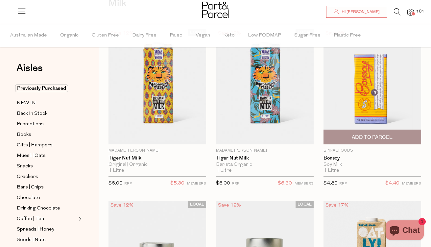
click at [369, 140] on span "Add To Parcel" at bounding box center [372, 137] width 41 height 7
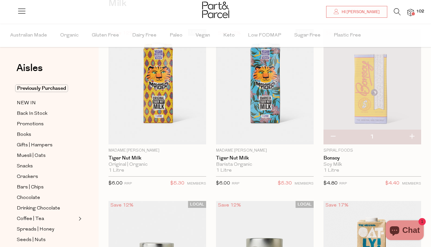
click at [414, 137] on button "button" at bounding box center [412, 137] width 19 height 14
type input "2"
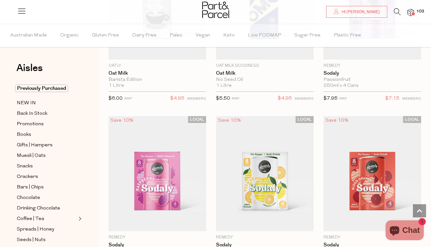
scroll to position [564, 0]
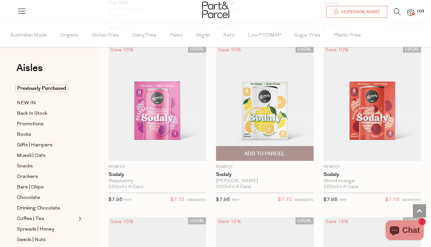
click at [287, 154] on span "Add To Parcel" at bounding box center [265, 153] width 94 height 14
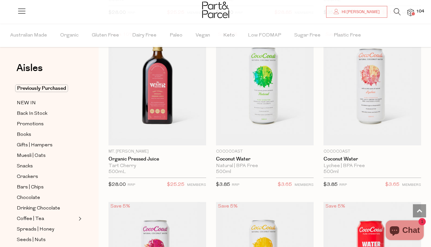
scroll to position [1619, 0]
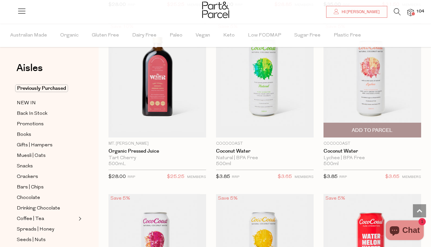
click at [343, 126] on span "Add To Parcel" at bounding box center [373, 130] width 94 height 14
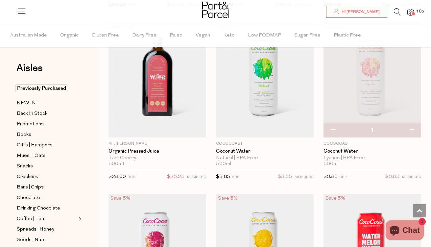
click at [414, 128] on button "button" at bounding box center [412, 130] width 19 height 14
type input "2"
click at [414, 128] on button "button" at bounding box center [412, 130] width 19 height 14
type input "3"
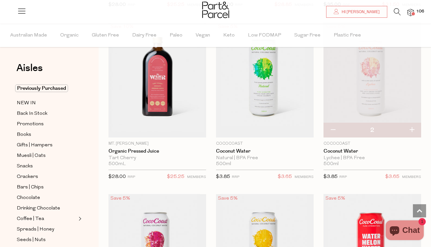
type input "3"
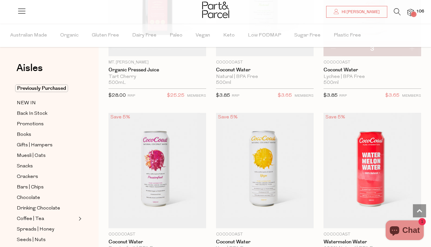
scroll to position [1734, 0]
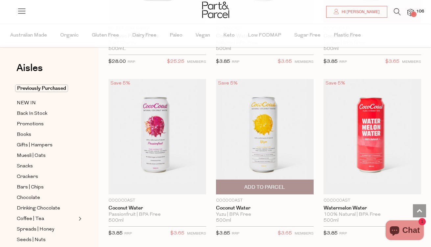
click at [280, 190] on span "Add To Parcel" at bounding box center [265, 187] width 94 height 14
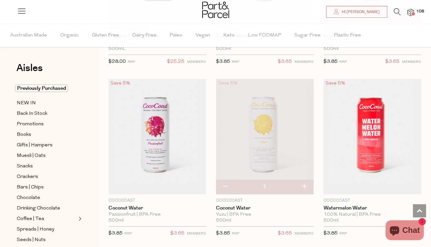
click at [305, 183] on button "button" at bounding box center [304, 187] width 19 height 14
type input "2"
click at [305, 183] on button "button" at bounding box center [304, 187] width 19 height 14
type input "3"
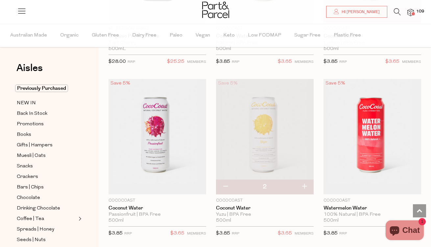
type input "3"
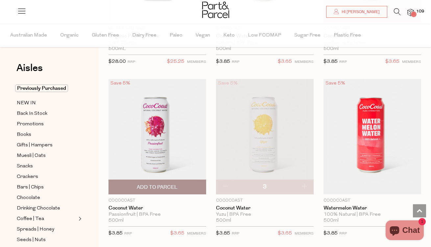
click at [165, 182] on span "Add To Parcel" at bounding box center [158, 187] width 94 height 14
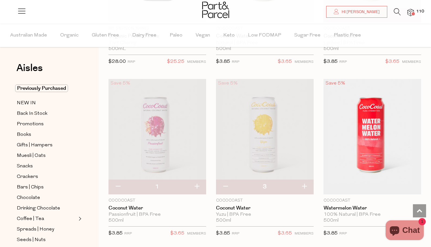
click at [197, 184] on button "button" at bounding box center [197, 187] width 19 height 14
type input "2"
click at [198, 184] on button "button" at bounding box center [197, 187] width 19 height 14
type input "3"
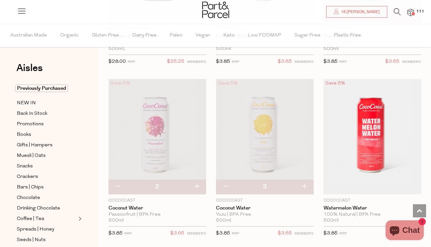
type input "3"
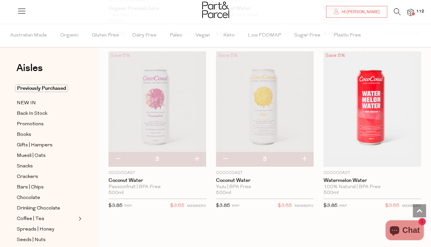
scroll to position [1820, 0]
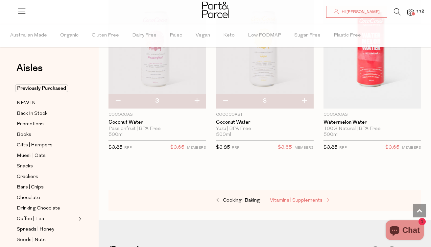
click at [284, 198] on span "Vitamins | Supplements" at bounding box center [296, 200] width 53 height 5
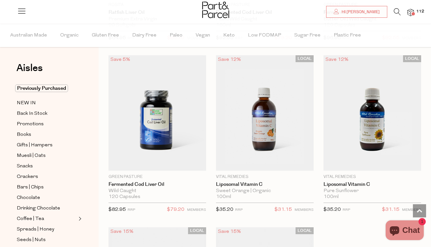
scroll to position [2442, 0]
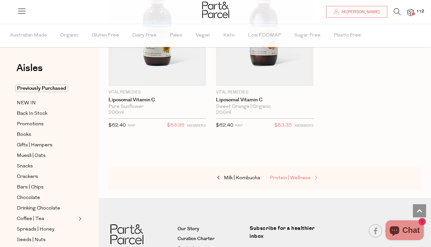
click at [291, 177] on span "Protein | Wellness" at bounding box center [290, 178] width 41 height 5
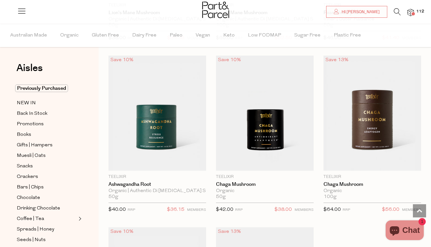
scroll to position [2609, 0]
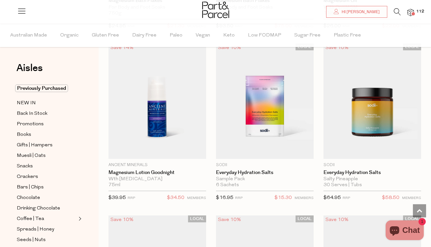
scroll to position [4855, 0]
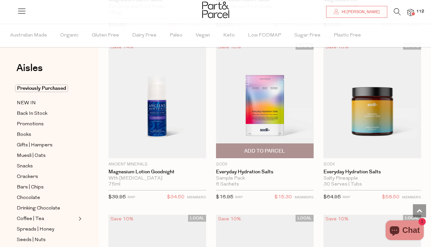
click at [276, 148] on span "Add To Parcel" at bounding box center [264, 151] width 41 height 7
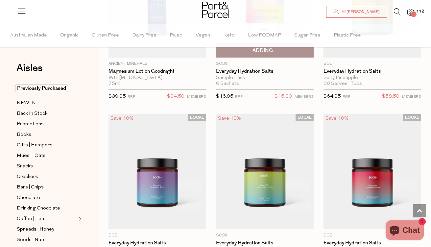
scroll to position [4998, 0]
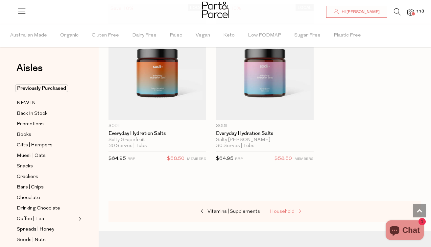
click at [284, 209] on span "Household" at bounding box center [282, 211] width 25 height 5
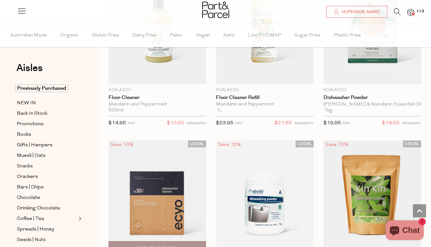
scroll to position [1376, 0]
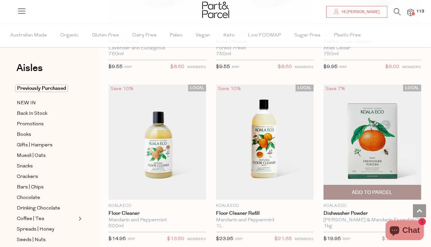
click at [353, 189] on span "Add To Parcel" at bounding box center [372, 192] width 41 height 7
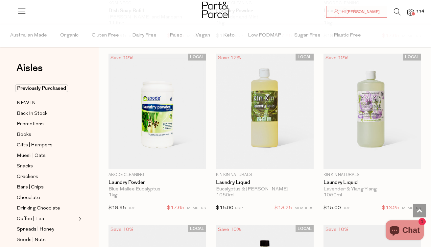
scroll to position [2267, 0]
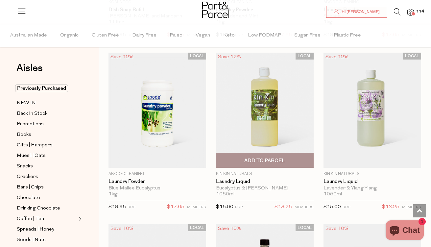
click at [284, 158] on span "Add To Parcel" at bounding box center [264, 160] width 41 height 7
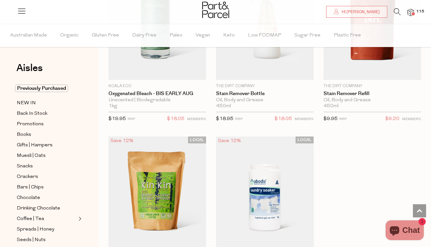
scroll to position [2722, 0]
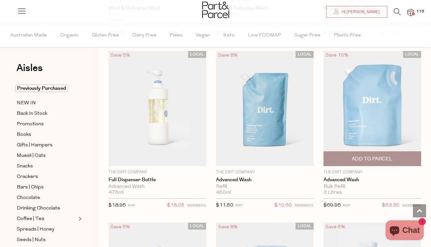
scroll to position [3133, 0]
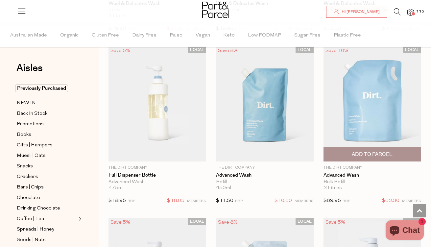
click at [363, 151] on span "Add To Parcel" at bounding box center [372, 154] width 41 height 7
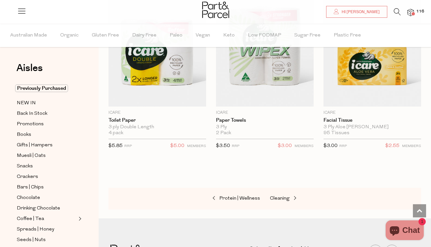
scroll to position [4571, 0]
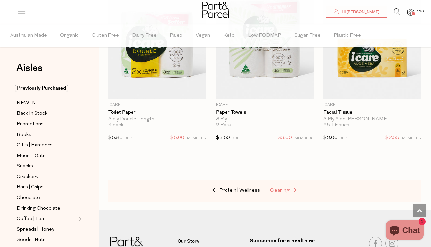
click at [285, 188] on span "Cleaning" at bounding box center [280, 190] width 20 height 5
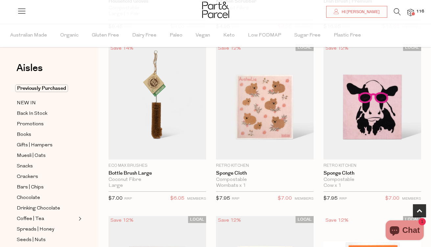
scroll to position [240, 0]
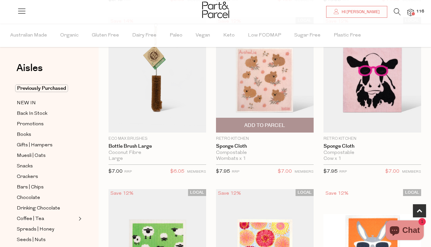
click at [285, 124] on span "Add To Parcel" at bounding box center [264, 125] width 41 height 7
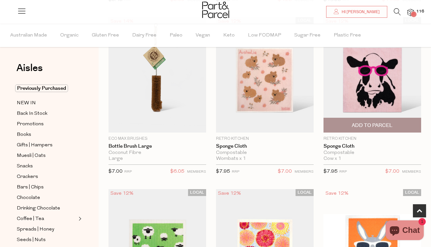
click at [345, 122] on span "Add To Parcel" at bounding box center [373, 125] width 94 height 14
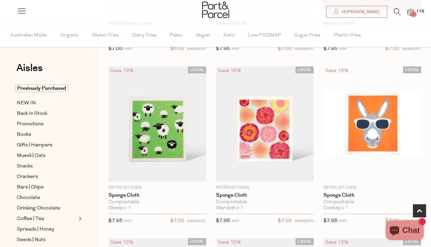
scroll to position [378, 0]
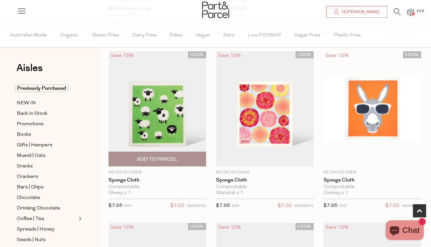
click at [186, 161] on span "Add To Parcel" at bounding box center [158, 159] width 94 height 14
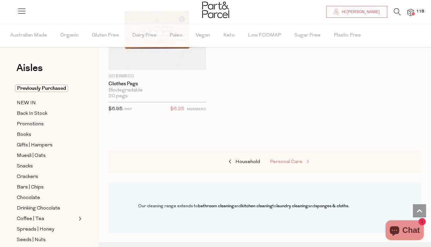
click at [280, 160] on span "Personal Care" at bounding box center [286, 162] width 33 height 5
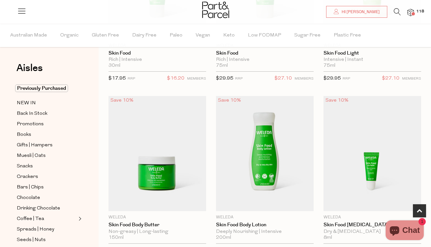
scroll to position [347, 0]
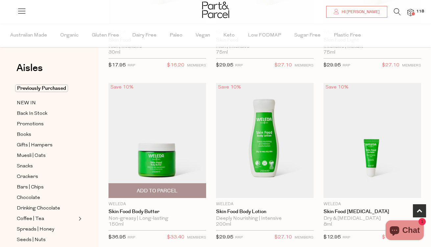
click at [184, 190] on span "Add To Parcel" at bounding box center [158, 191] width 94 height 14
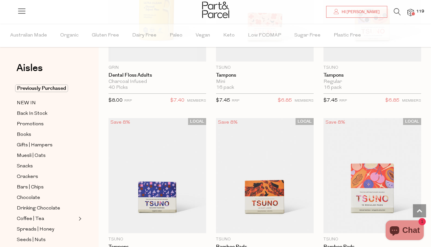
scroll to position [1724, 0]
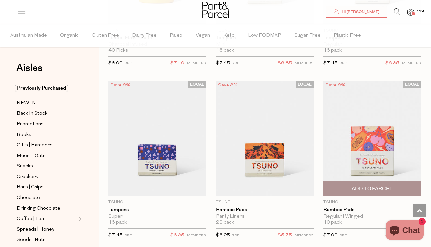
click at [341, 189] on span "Add To Parcel" at bounding box center [373, 189] width 94 height 14
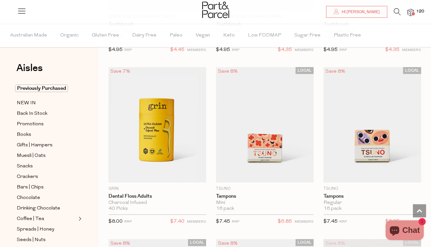
scroll to position [1591, 0]
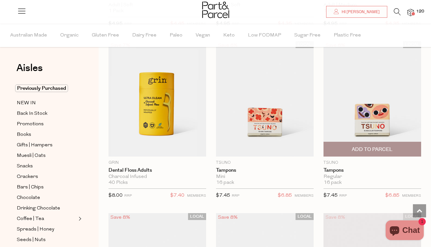
click at [366, 146] on span "Add To Parcel" at bounding box center [372, 149] width 41 height 7
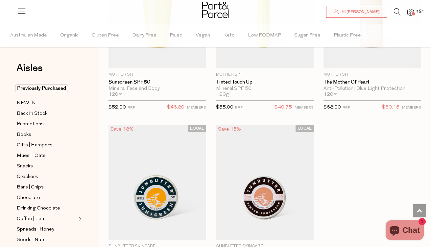
scroll to position [2718, 0]
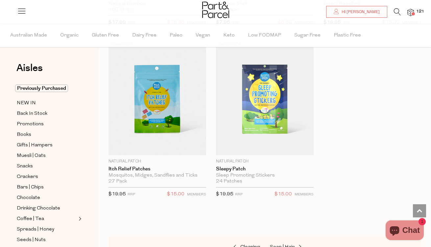
scroll to position [4366, 0]
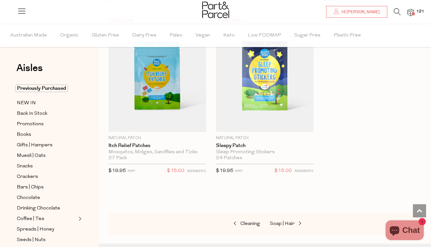
click at [281, 224] on div "Cleaning Soap | Hair" at bounding box center [265, 224] width 313 height 22
click at [281, 221] on span "Soap | Hair" at bounding box center [282, 223] width 25 height 5
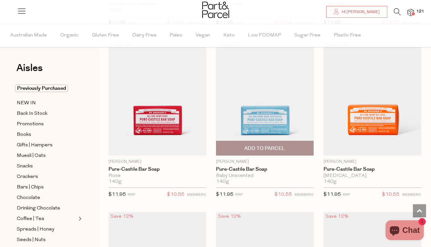
scroll to position [1243, 0]
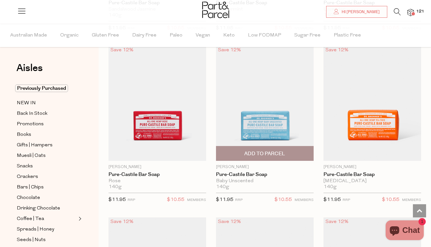
click at [273, 153] on span "Add To Parcel" at bounding box center [264, 153] width 41 height 7
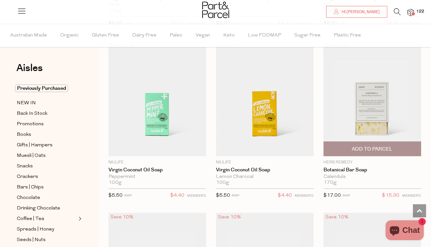
click at [338, 148] on span "Add To Parcel" at bounding box center [373, 149] width 94 height 14
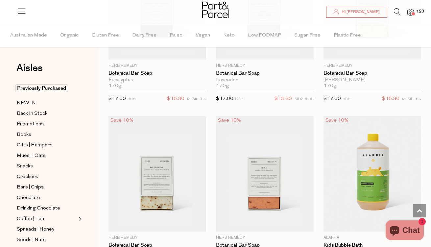
scroll to position [2099, 0]
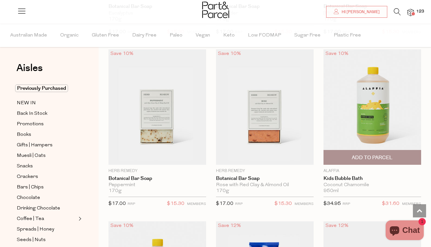
click at [335, 153] on span "Add To Parcel" at bounding box center [373, 157] width 94 height 14
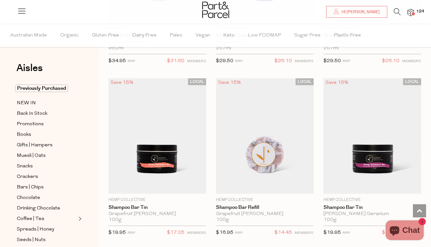
scroll to position [2417, 0]
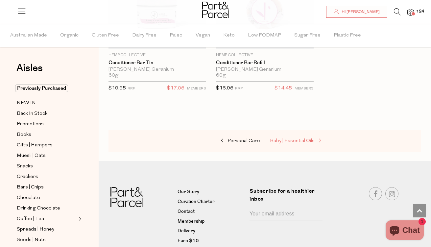
click at [294, 139] on span "Baby | Essential Oils" at bounding box center [292, 141] width 45 height 5
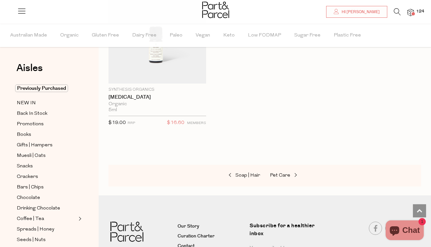
scroll to position [1024, 0]
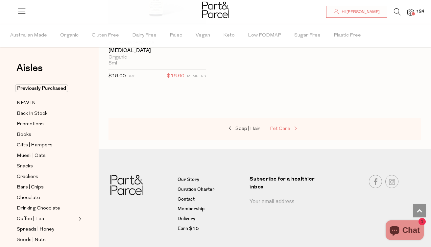
click at [275, 130] on span "Pet Care" at bounding box center [280, 128] width 20 height 5
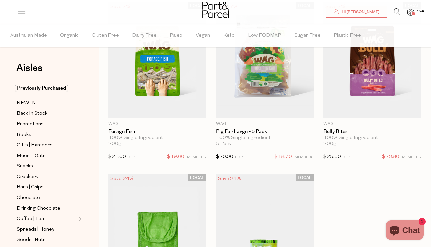
scroll to position [582, 0]
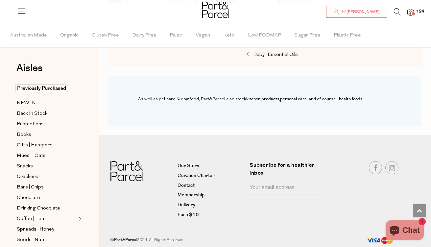
click at [399, 11] on icon at bounding box center [397, 11] width 7 height 7
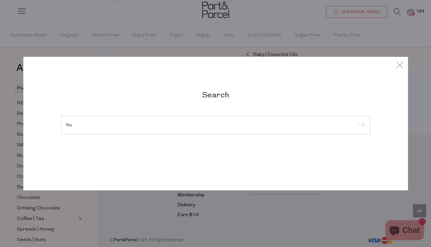
type input "h"
type input "church farm"
click at [355, 120] on input "submit" at bounding box center [360, 125] width 10 height 10
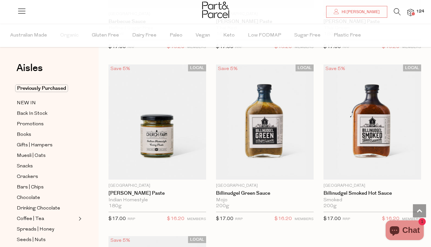
scroll to position [319, 0]
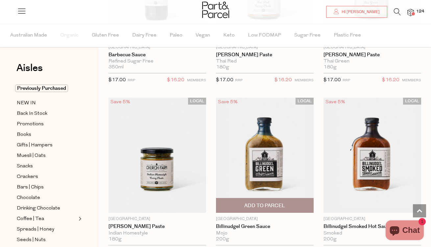
click at [291, 160] on img at bounding box center [265, 155] width 98 height 115
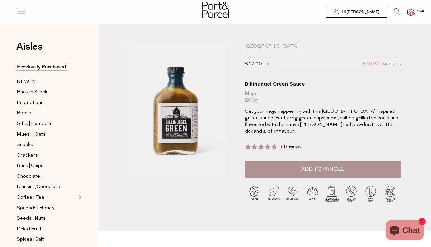
click at [394, 13] on icon at bounding box center [397, 11] width 7 height 7
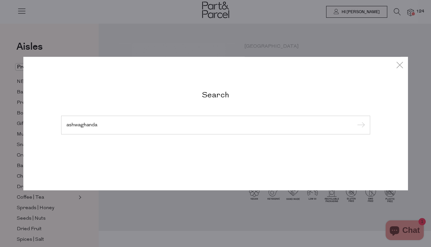
type input "ashwaghanda"
click at [355, 120] on input "submit" at bounding box center [360, 125] width 10 height 10
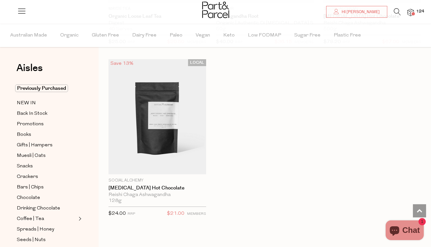
scroll to position [1466, 0]
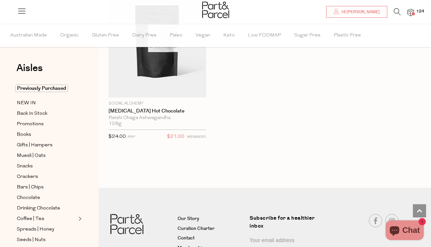
click at [420, 13] on span "124" at bounding box center [420, 12] width 11 height 6
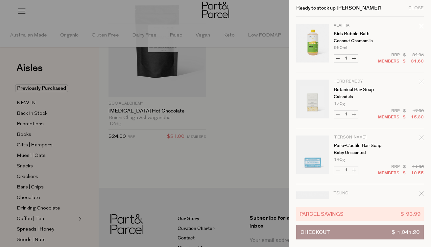
click at [334, 231] on button "Checkout $ 1,041.20" at bounding box center [360, 232] width 128 height 14
